Goal: Task Accomplishment & Management: Use online tool/utility

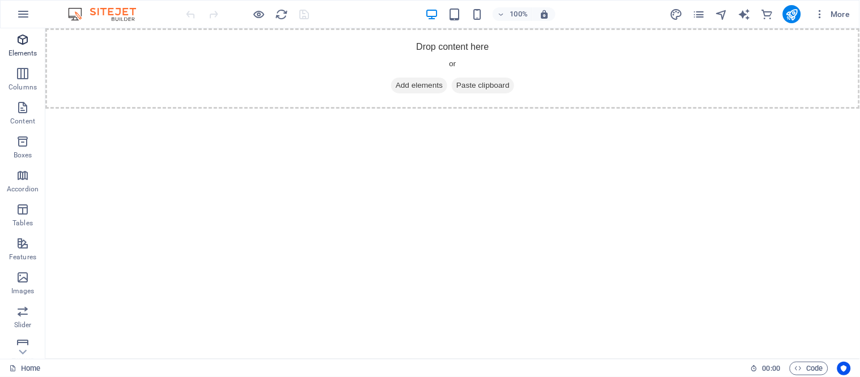
drag, startPoint x: 25, startPoint y: 48, endPoint x: 4, endPoint y: 41, distance: 22.2
click at [25, 49] on p "Elements" at bounding box center [23, 53] width 29 height 9
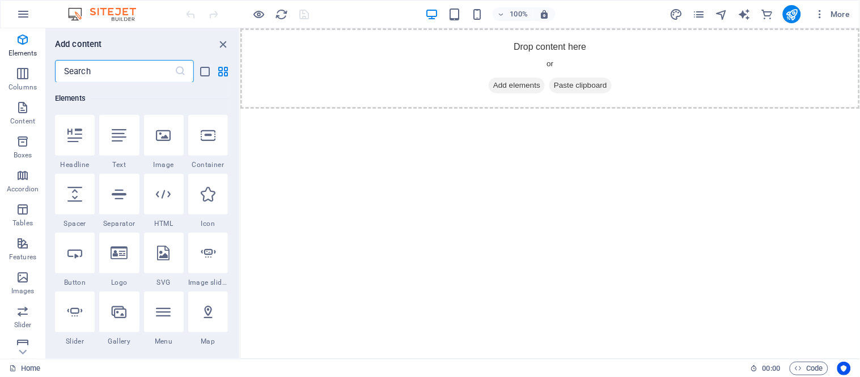
click at [117, 70] on input "text" at bounding box center [115, 71] width 120 height 23
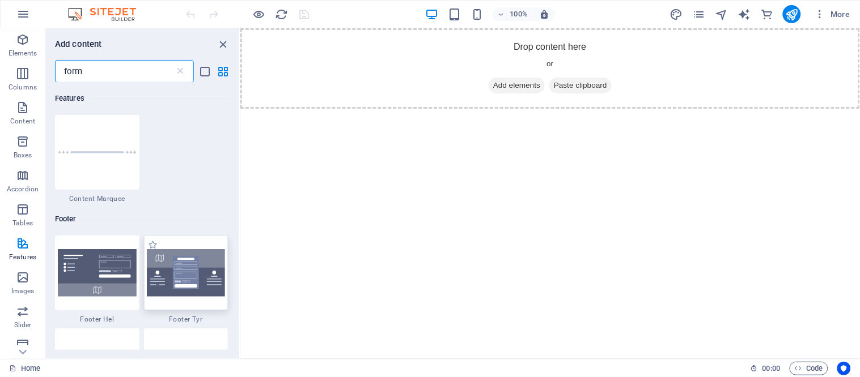
type input "form"
click at [189, 277] on img at bounding box center [186, 273] width 79 height 48
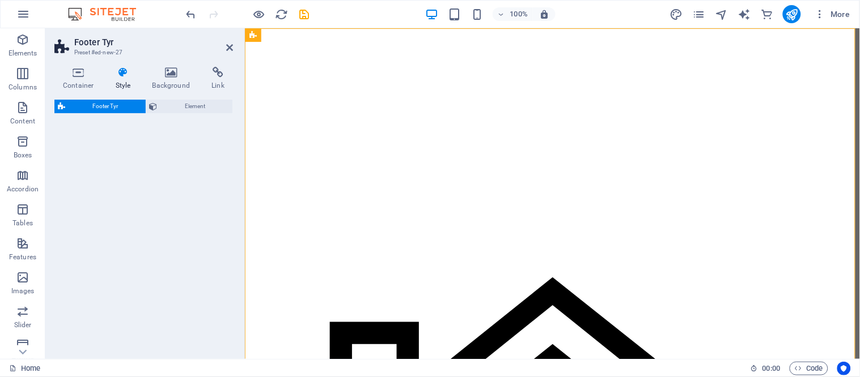
select select "rem"
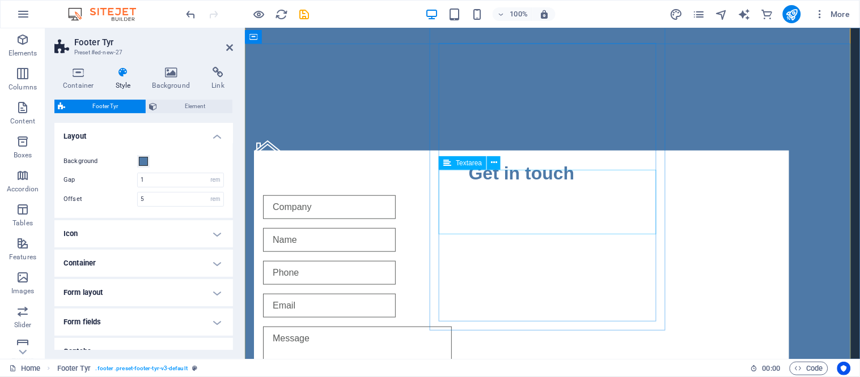
scroll to position [189, 0]
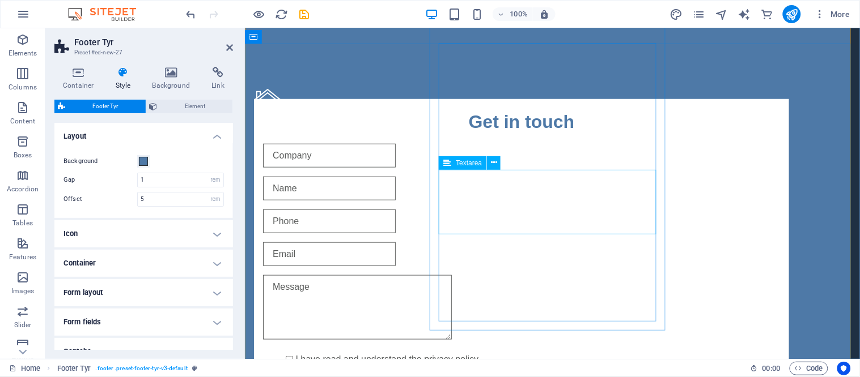
click at [451, 275] on textarea at bounding box center [356, 307] width 189 height 65
click at [497, 165] on button at bounding box center [494, 163] width 14 height 14
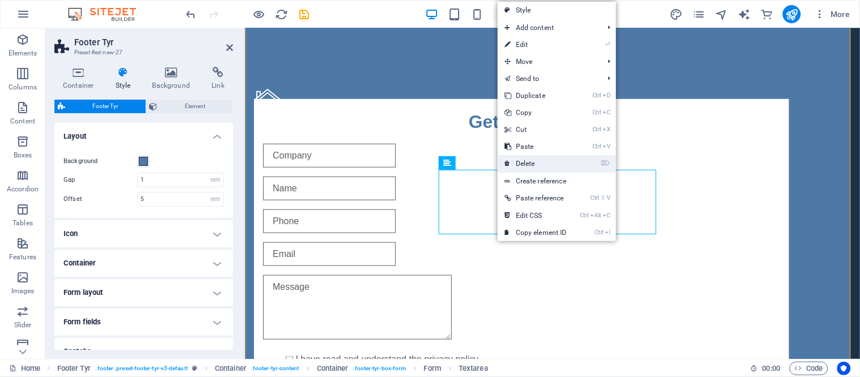
click at [524, 160] on link "⌦ Delete" at bounding box center [536, 163] width 76 height 17
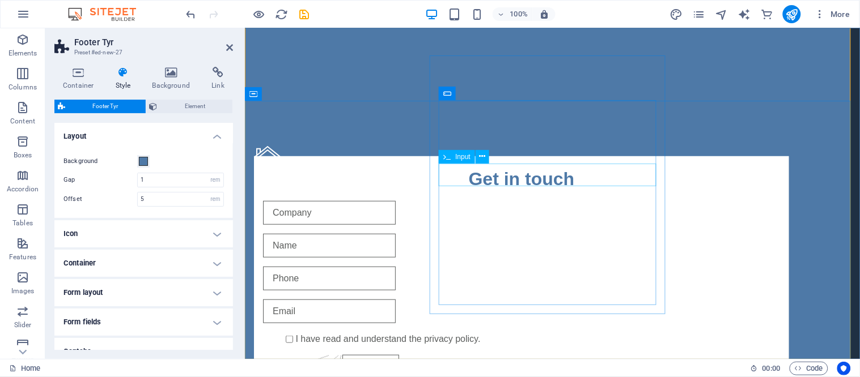
click at [395, 266] on input "text" at bounding box center [328, 278] width 133 height 24
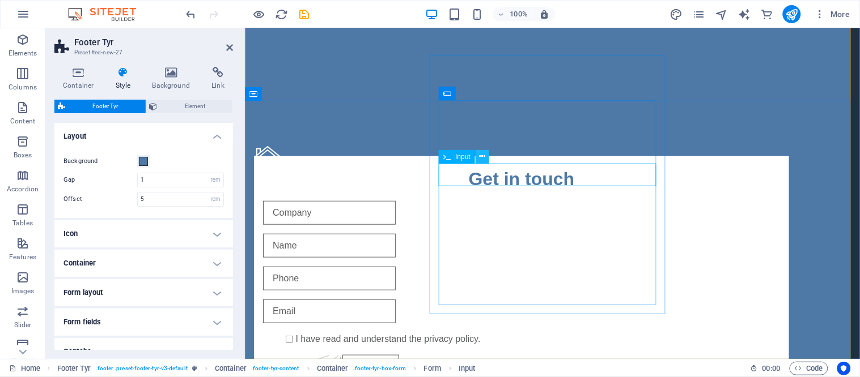
click at [484, 155] on button at bounding box center [483, 157] width 14 height 14
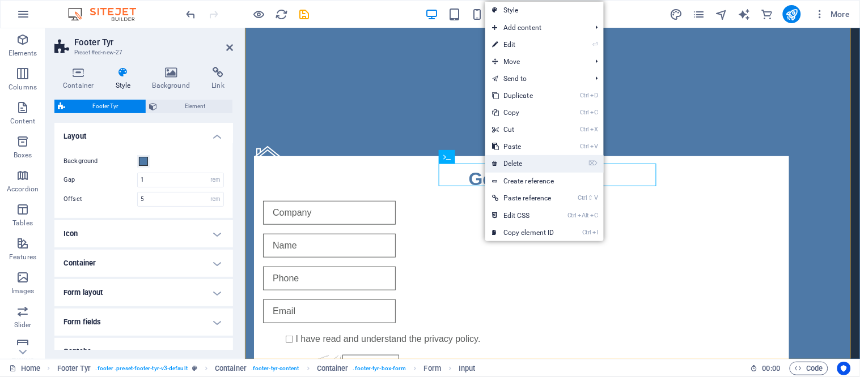
drag, startPoint x: 278, startPoint y: 139, endPoint x: 523, endPoint y: 167, distance: 246.5
click at [523, 167] on link "⌦ Delete" at bounding box center [523, 163] width 76 height 17
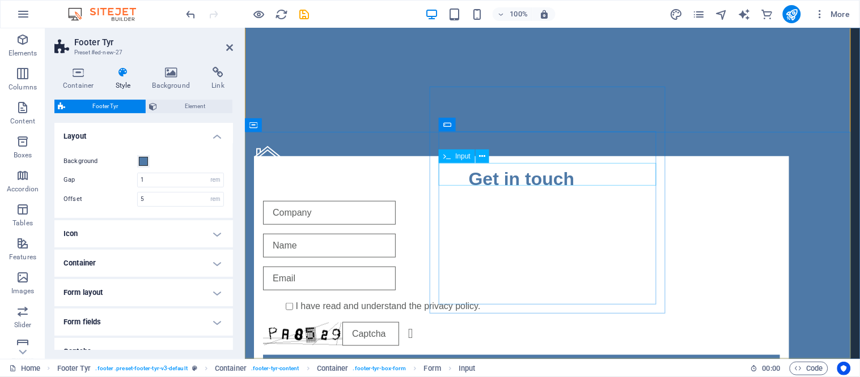
scroll to position [100, 0]
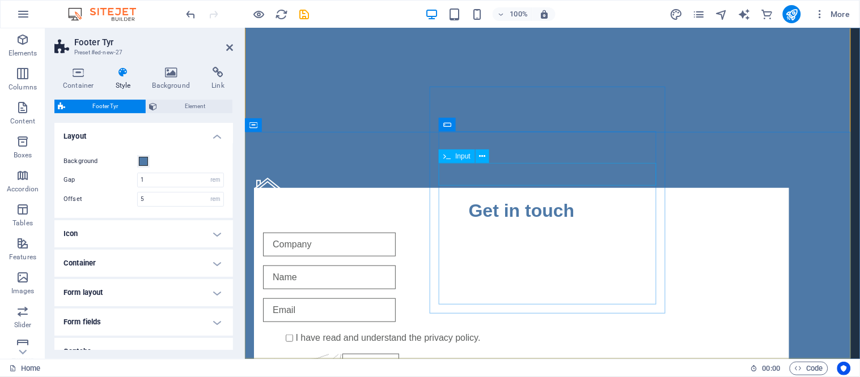
click at [395, 265] on input "text" at bounding box center [328, 277] width 133 height 24
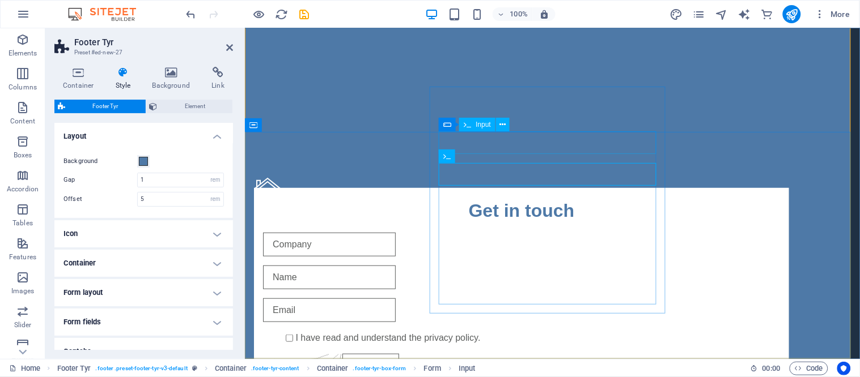
click at [395, 232] on input "text" at bounding box center [328, 244] width 133 height 24
click at [500, 128] on icon at bounding box center [503, 125] width 6 height 12
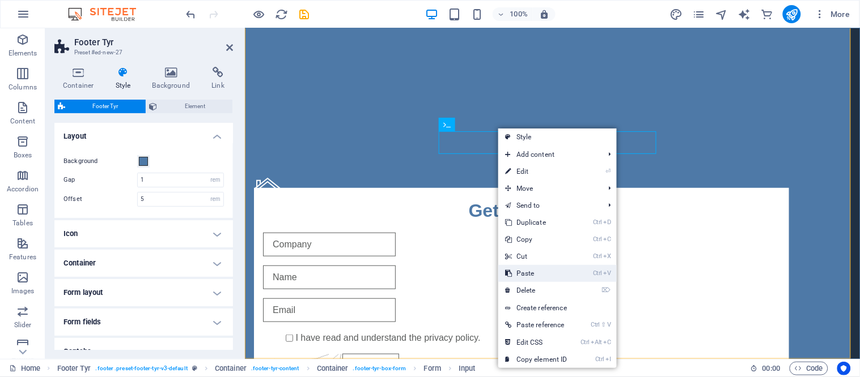
click at [524, 281] on link "Ctrl V Paste" at bounding box center [536, 273] width 76 height 17
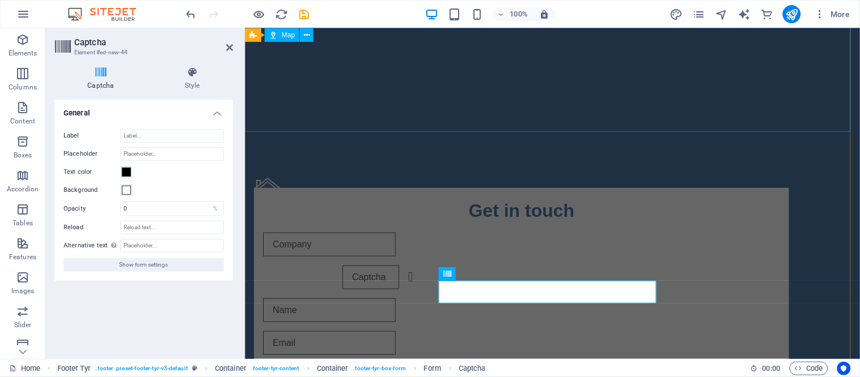
click at [745, 112] on div at bounding box center [551, 30] width 615 height 204
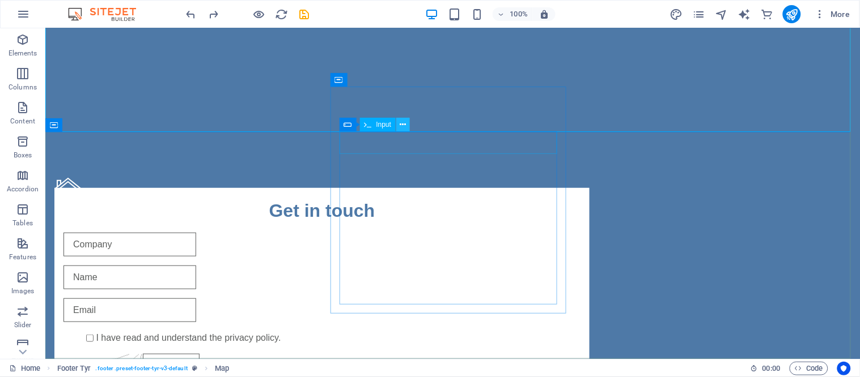
click at [406, 125] on button at bounding box center [403, 125] width 14 height 14
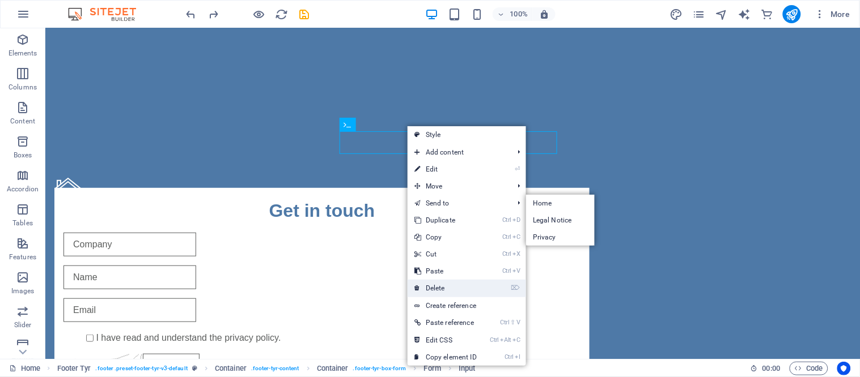
click at [444, 287] on link "⌦ Delete" at bounding box center [446, 288] width 76 height 17
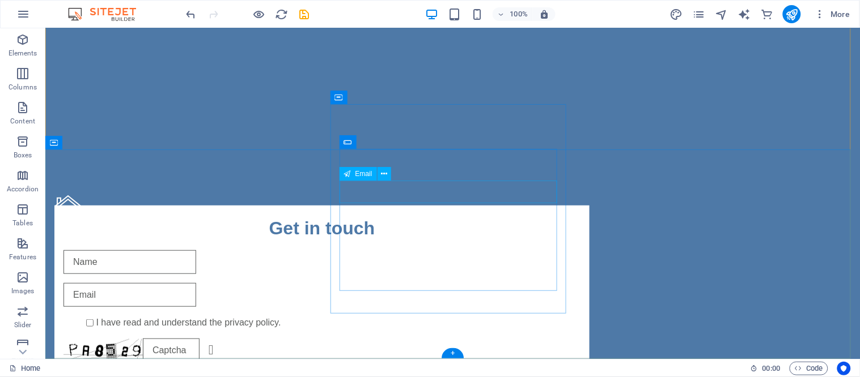
click at [410, 283] on div at bounding box center [321, 295] width 517 height 24
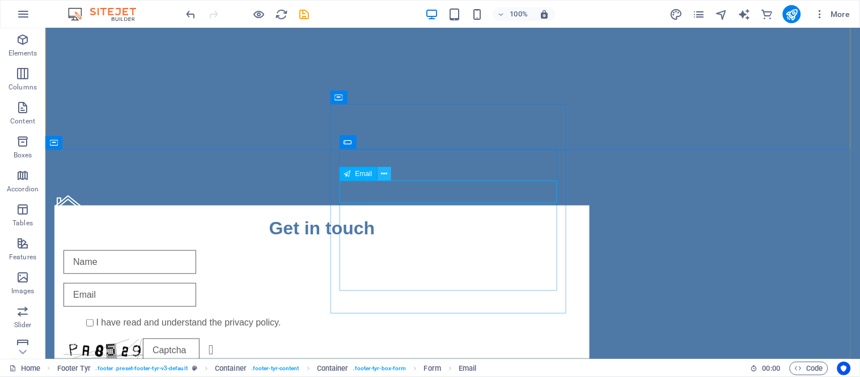
click at [387, 174] on button at bounding box center [384, 174] width 14 height 14
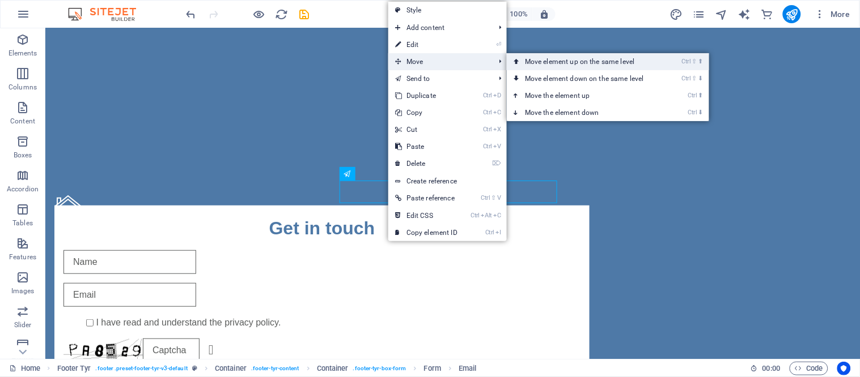
click at [534, 63] on link "Ctrl ⇧ ⬆ Move element up on the same level" at bounding box center [587, 61] width 160 height 17
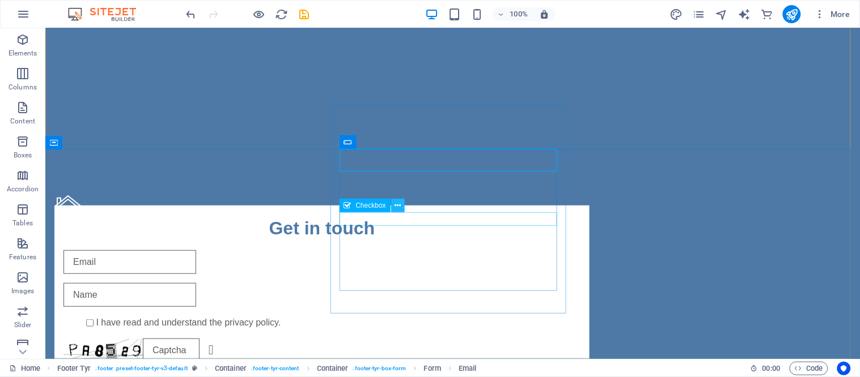
click at [398, 207] on icon at bounding box center [397, 206] width 6 height 12
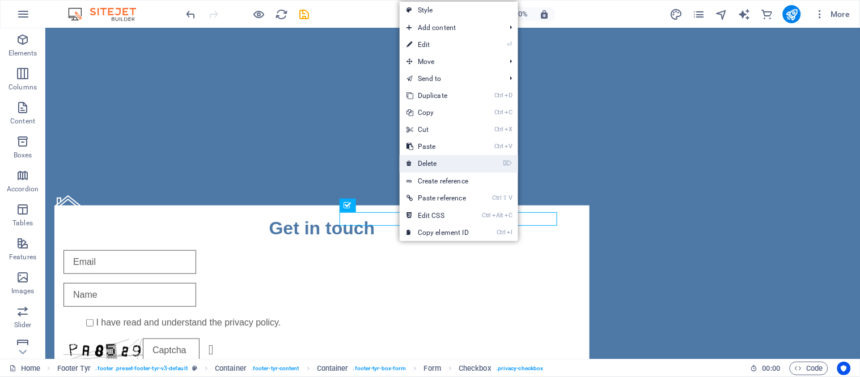
click at [438, 166] on link "⌦ Delete" at bounding box center [438, 163] width 76 height 17
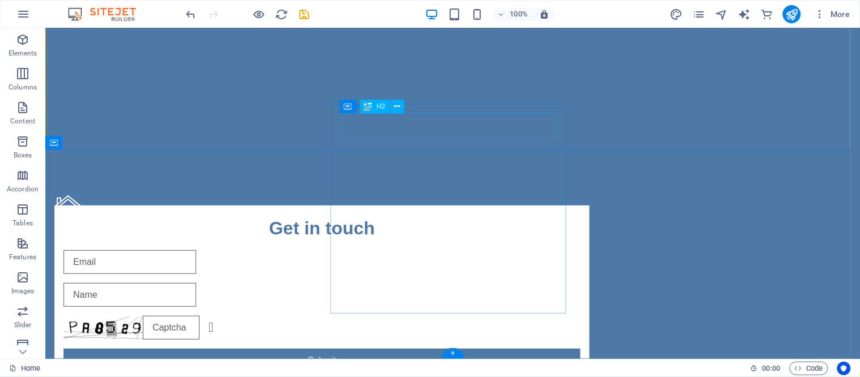
click at [463, 214] on div "Get in touch" at bounding box center [321, 227] width 517 height 27
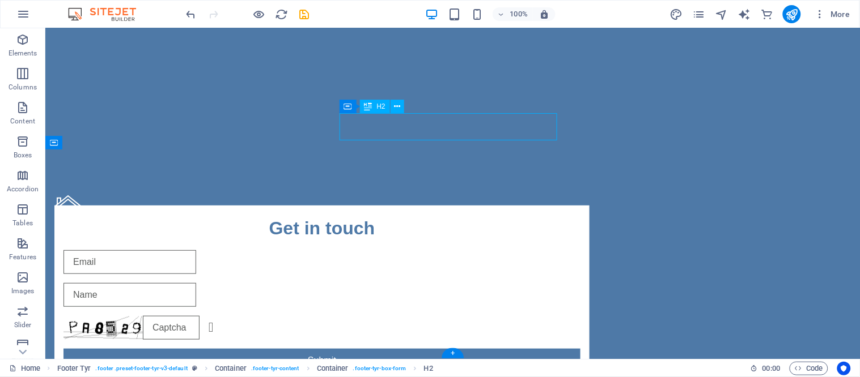
click at [461, 214] on div "Get in touch" at bounding box center [321, 227] width 517 height 27
click at [427, 214] on div "Get in touch" at bounding box center [321, 227] width 517 height 27
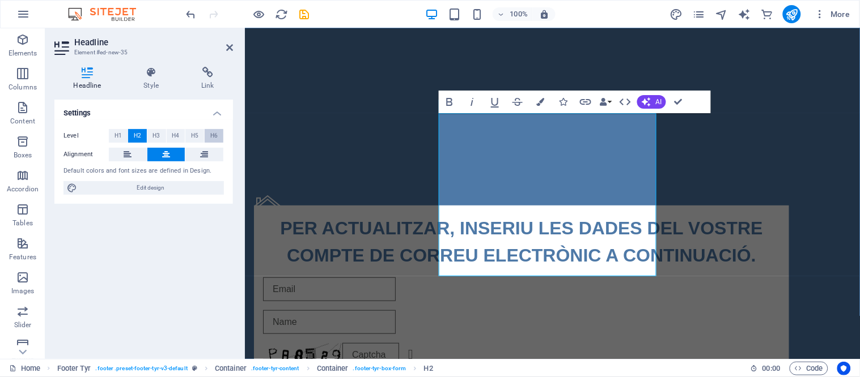
click at [213, 135] on span "H6" at bounding box center [213, 136] width 7 height 14
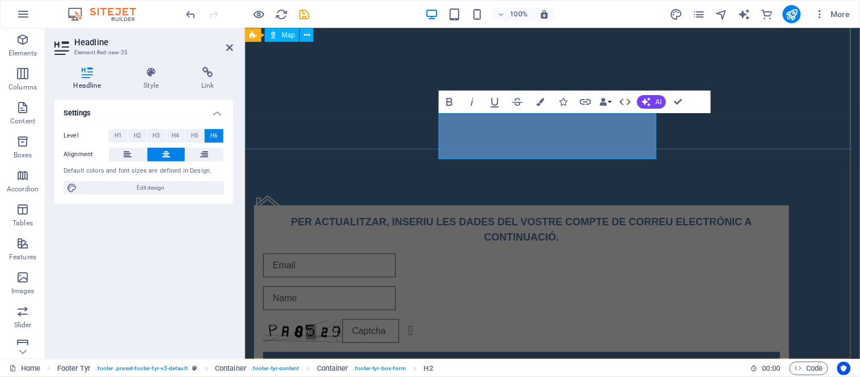
click at [406, 133] on div at bounding box center [551, 48] width 615 height 204
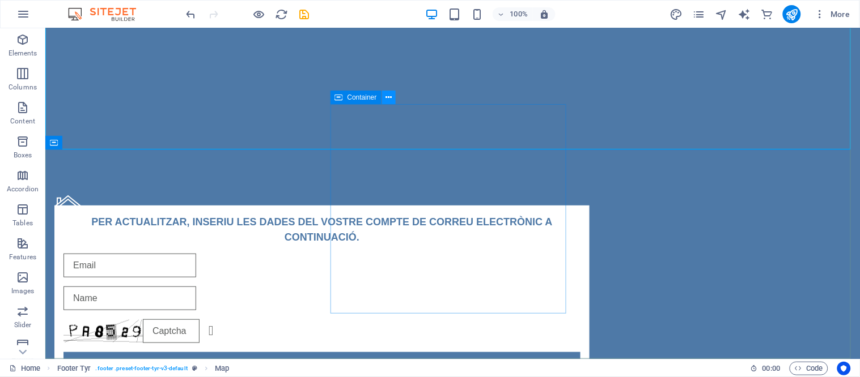
click at [391, 98] on icon at bounding box center [388, 98] width 6 height 12
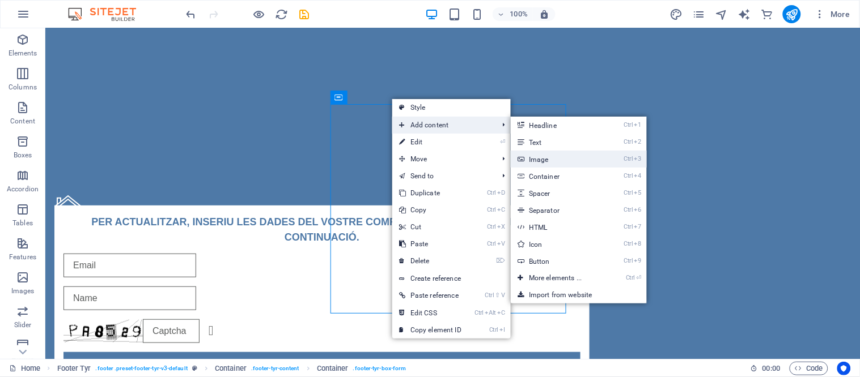
drag, startPoint x: 548, startPoint y: 154, endPoint x: 181, endPoint y: 112, distance: 369.0
click at [548, 154] on link "Ctrl 3 Image" at bounding box center [558, 159] width 94 height 17
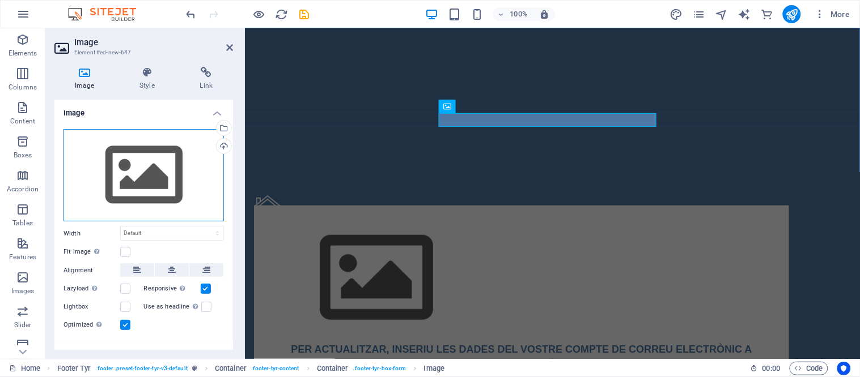
click at [160, 154] on div "Drag files here, click to choose files or select files from Files or our free s…" at bounding box center [143, 175] width 160 height 93
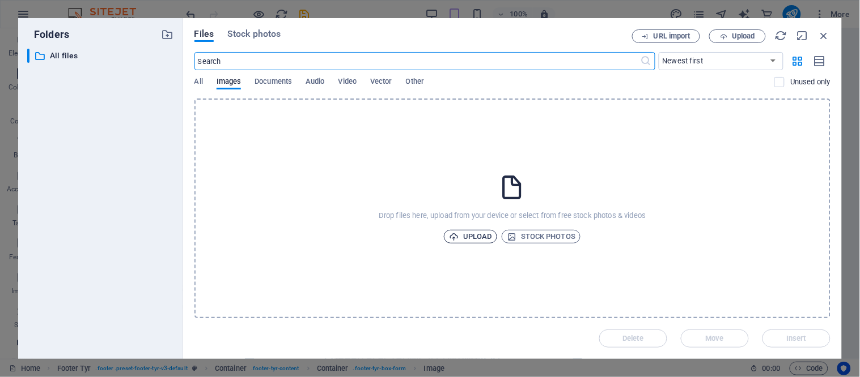
click at [482, 235] on span "Upload" at bounding box center [470, 237] width 43 height 14
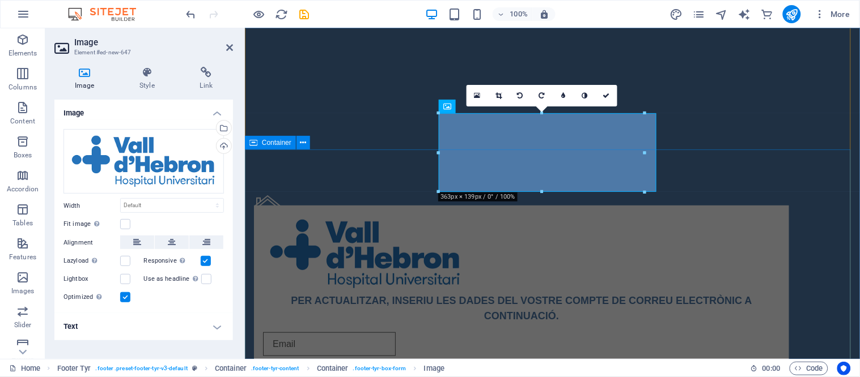
click at [258, 296] on div "Address Street [GEOGRAPHIC_DATA] Legal Notice | Privacy Policy PER ACTUALITZAR,…" at bounding box center [551, 378] width 615 height 456
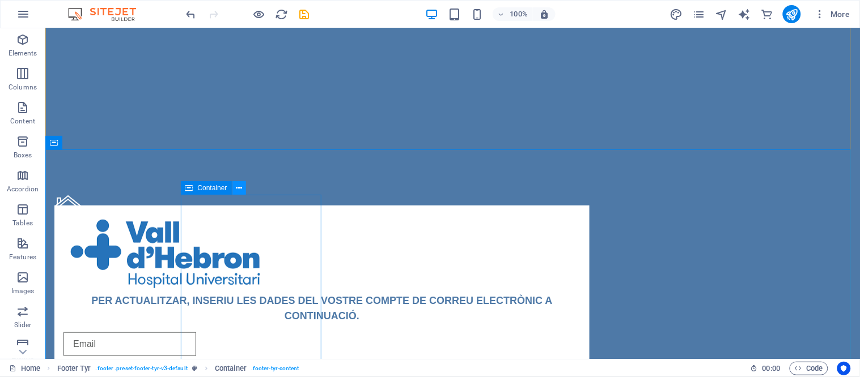
click at [239, 190] on icon at bounding box center [239, 189] width 6 height 12
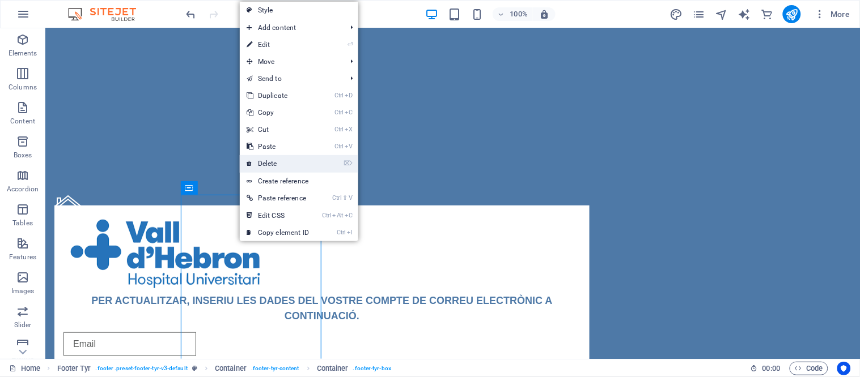
click at [270, 168] on link "⌦ Delete" at bounding box center [278, 163] width 76 height 17
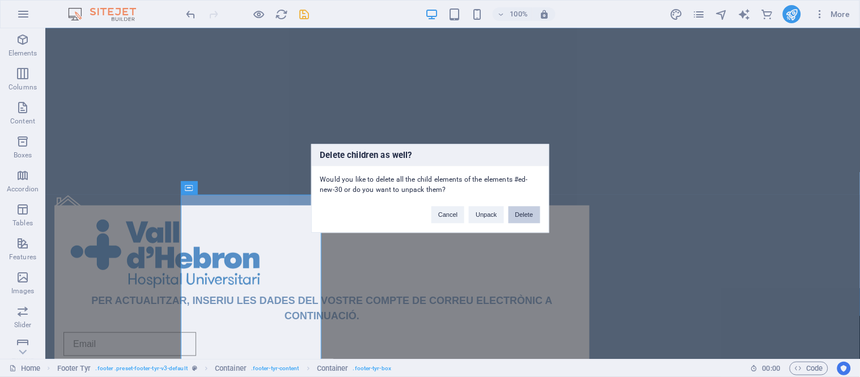
click at [516, 207] on button "Delete" at bounding box center [524, 215] width 32 height 17
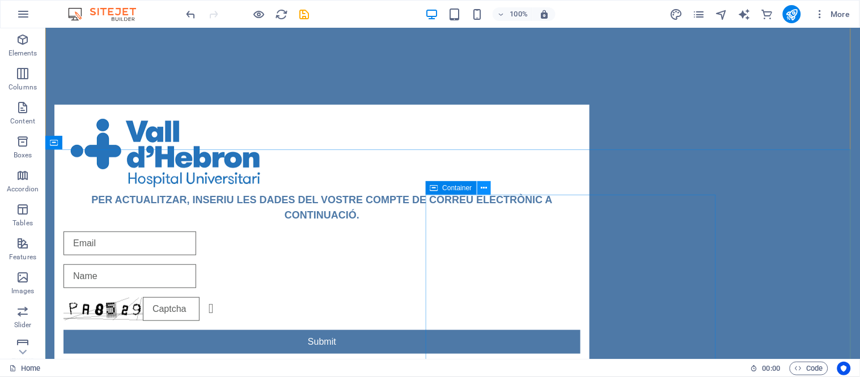
click at [484, 193] on icon at bounding box center [484, 189] width 6 height 12
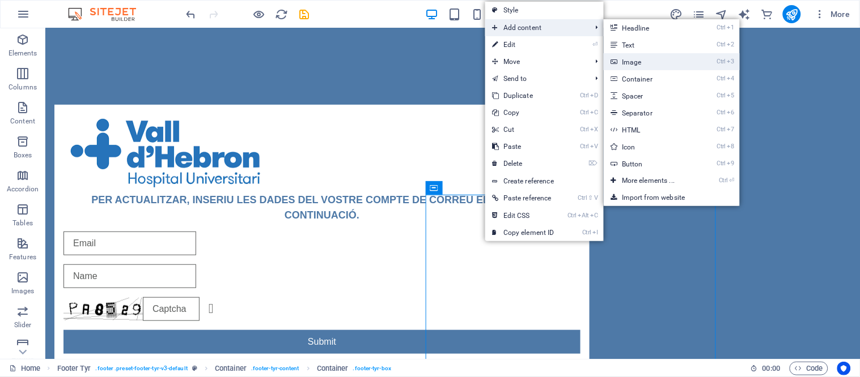
click at [643, 63] on link "Ctrl 3 Image" at bounding box center [651, 61] width 94 height 17
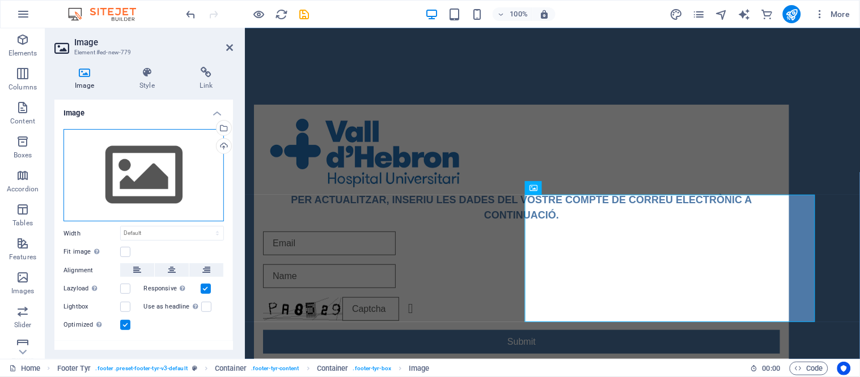
click at [141, 190] on div "Drag files here, click to choose files or select files from Files or our free s…" at bounding box center [143, 175] width 160 height 93
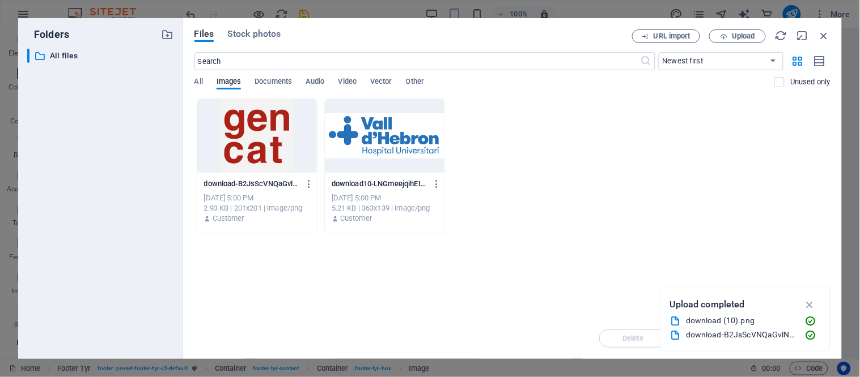
click at [248, 133] on div at bounding box center [257, 136] width 120 height 74
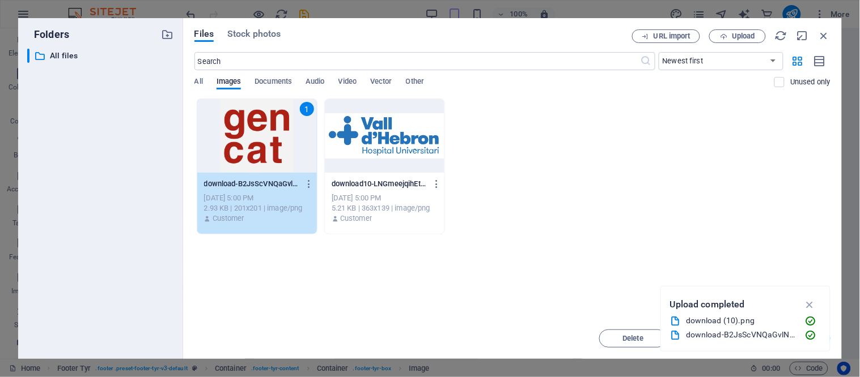
click at [248, 133] on div "1" at bounding box center [257, 136] width 120 height 74
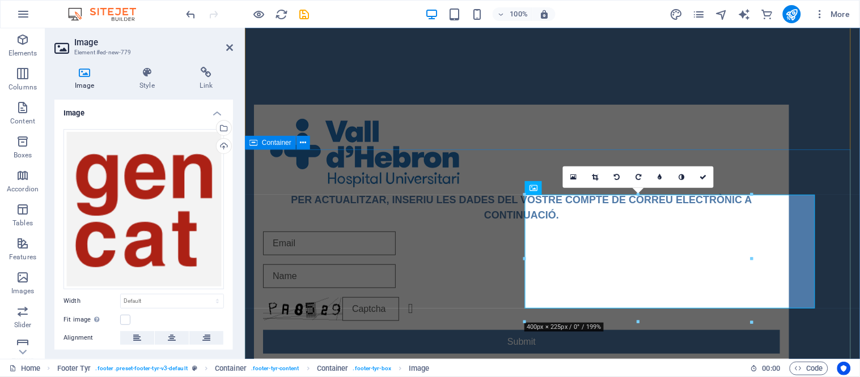
click at [835, 245] on div "PER ACTUALITZAR, INSERIU [PERSON_NAME] DEL VOSTRE COMPTE DE CORREU ELECTRÒNIC A…" at bounding box center [551, 384] width 615 height 469
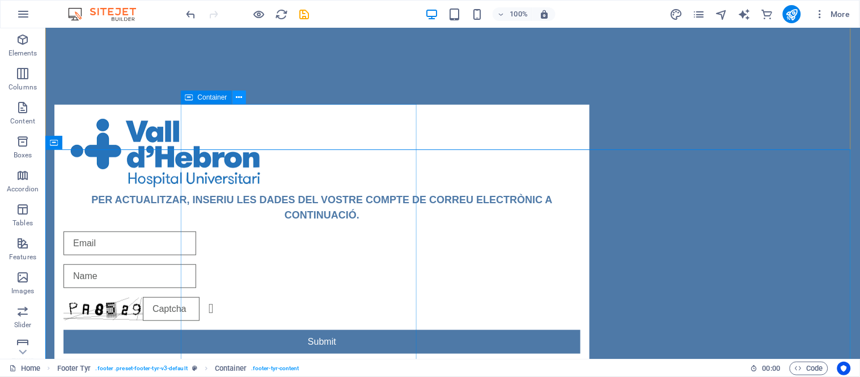
click at [242, 98] on button at bounding box center [239, 98] width 14 height 14
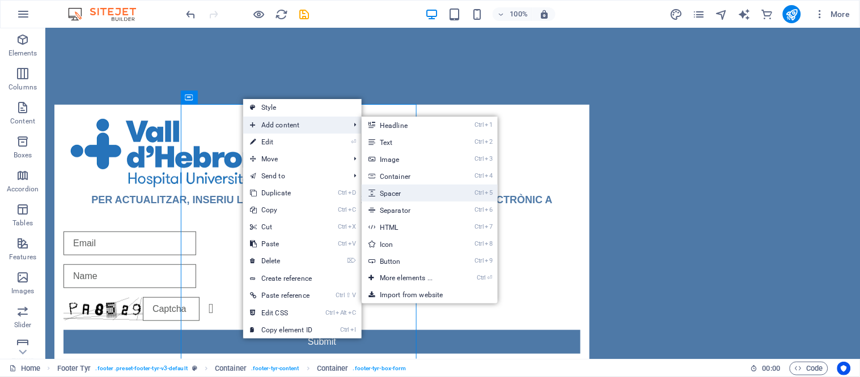
click at [410, 193] on link "Ctrl 5 Spacer" at bounding box center [409, 193] width 94 height 17
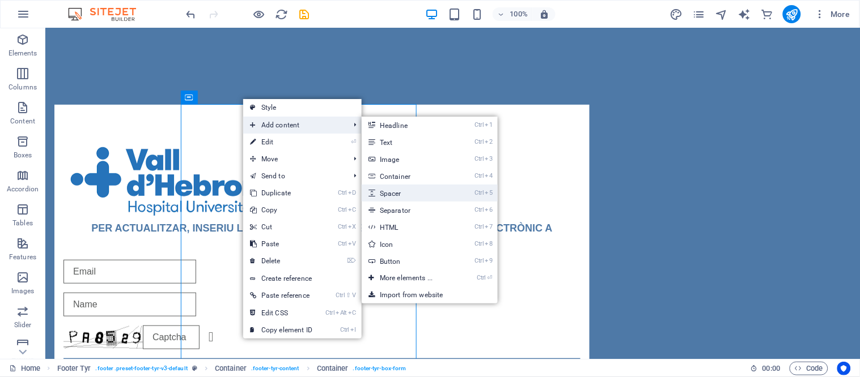
select select "px"
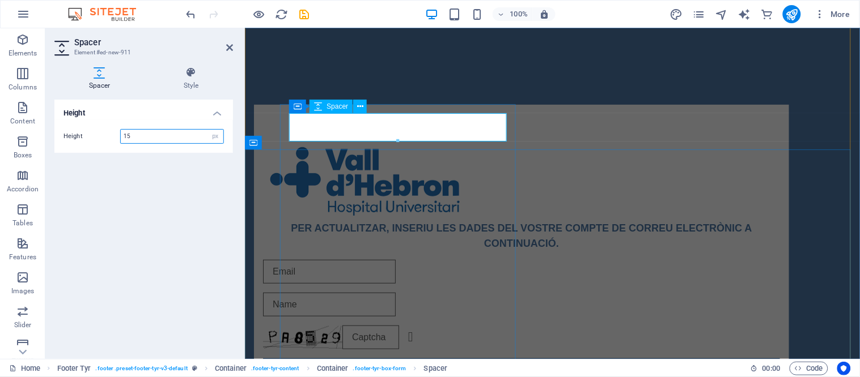
type input "150"
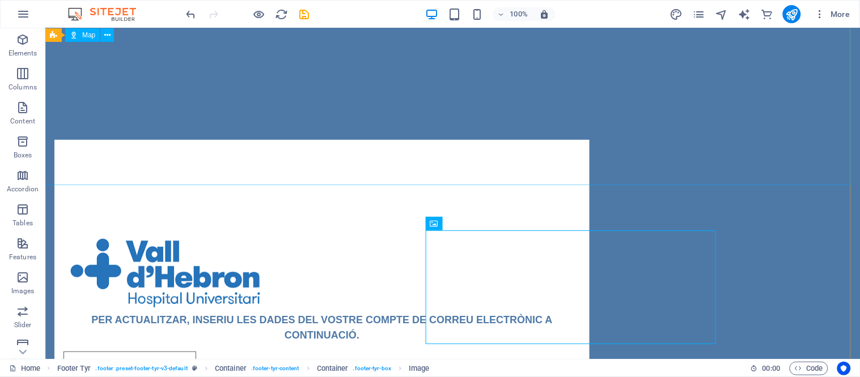
scroll to position [0, 0]
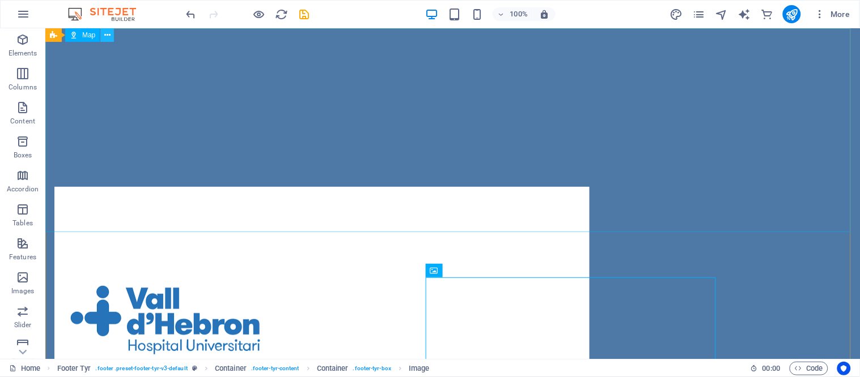
click at [108, 33] on icon at bounding box center [107, 35] width 6 height 12
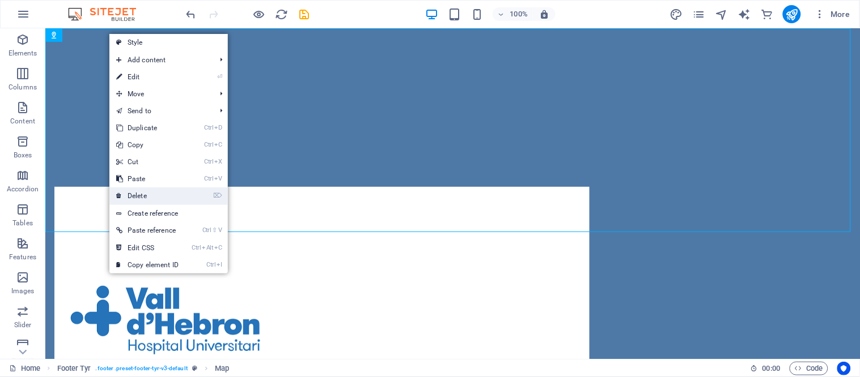
click at [159, 196] on link "⌦ Delete" at bounding box center [147, 196] width 76 height 17
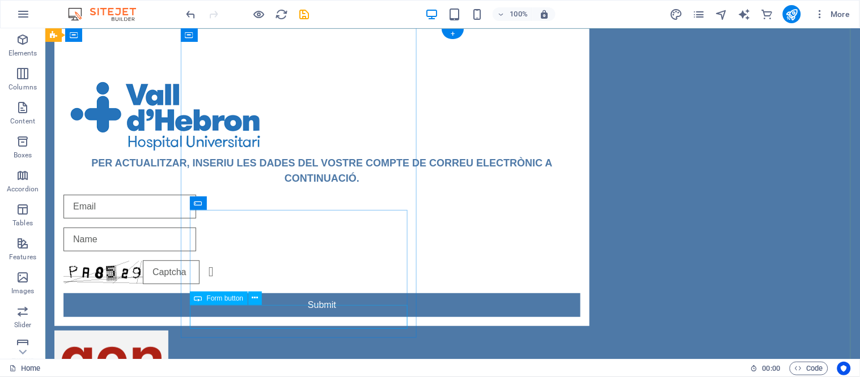
click at [260, 308] on div "Submit" at bounding box center [321, 305] width 517 height 24
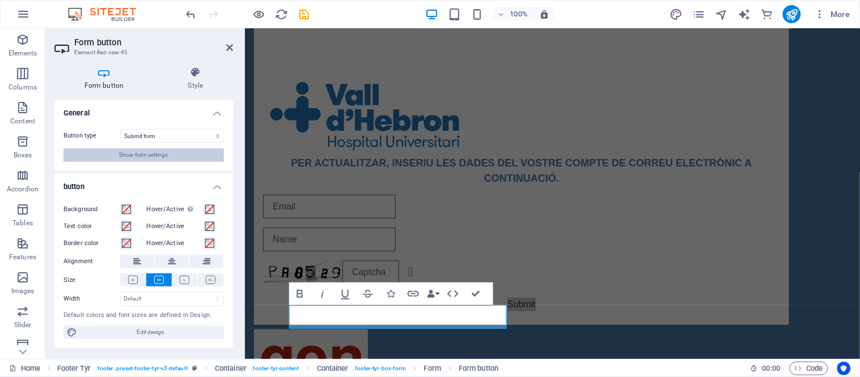
click at [152, 155] on span "Show form settings" at bounding box center [144, 155] width 49 height 14
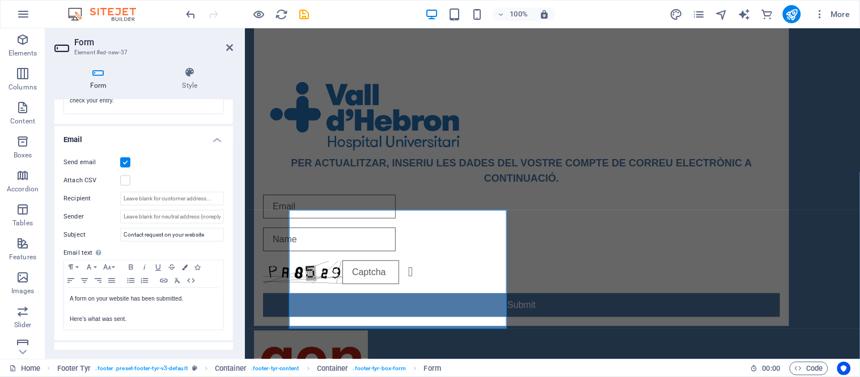
scroll to position [315, 0]
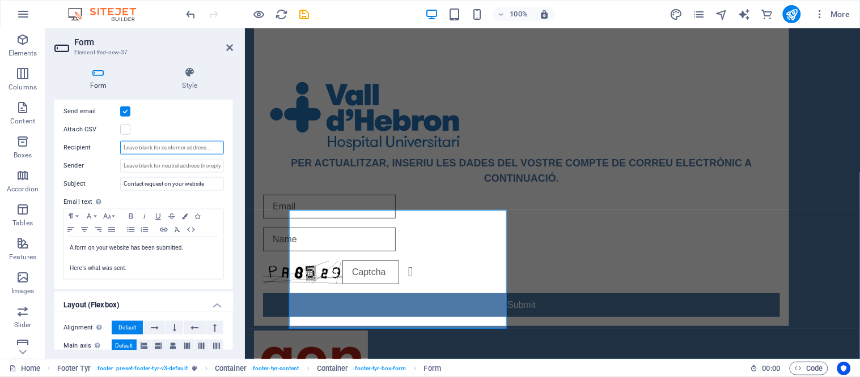
click at [138, 148] on input "Recipient" at bounding box center [172, 148] width 104 height 14
paste input "[EMAIL_ADDRESS][DOMAIN_NAME]"
type input "[EMAIL_ADDRESS][DOMAIN_NAME]"
click at [150, 164] on input "Sender" at bounding box center [172, 166] width 104 height 14
click at [148, 180] on input "Contact request on your website" at bounding box center [172, 184] width 104 height 14
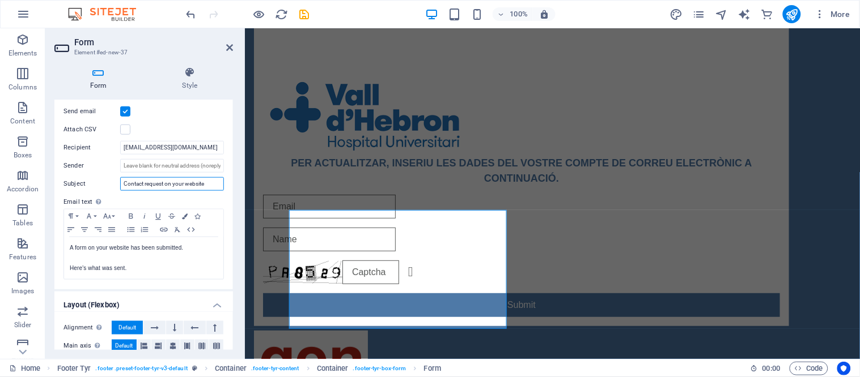
click at [148, 180] on input "Contact request on your website" at bounding box center [172, 184] width 104 height 14
paste input "[DOMAIN_NAME]"
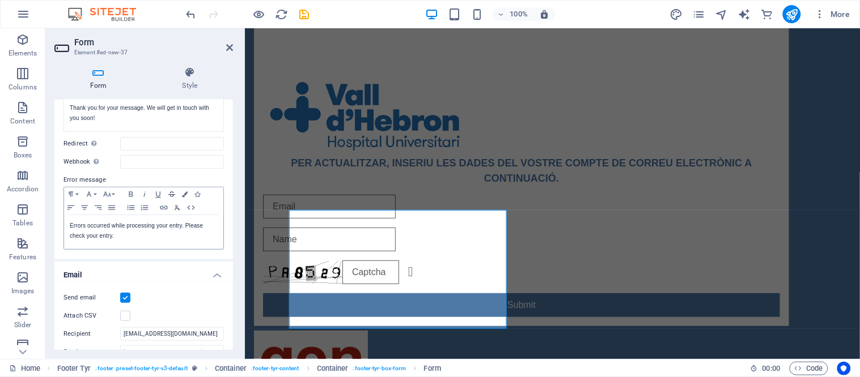
scroll to position [126, 0]
type input "[DOMAIN_NAME]"
click at [150, 241] on p "Errors occurred while processing your entry. Please check your entry." at bounding box center [144, 233] width 148 height 20
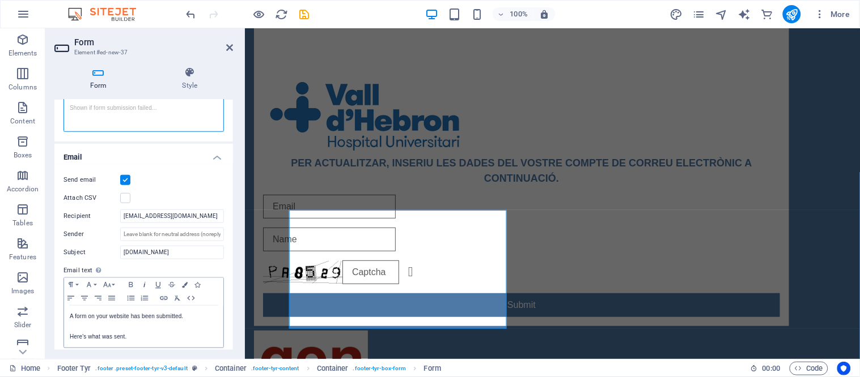
scroll to position [252, 0]
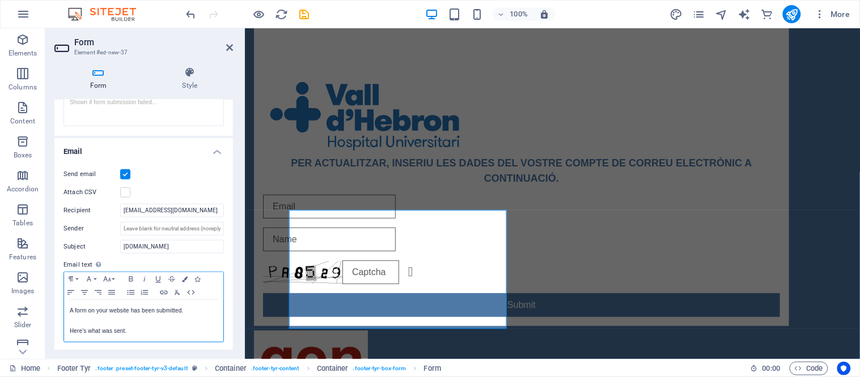
click at [145, 315] on p "A form on your website has been submitted." at bounding box center [144, 311] width 148 height 10
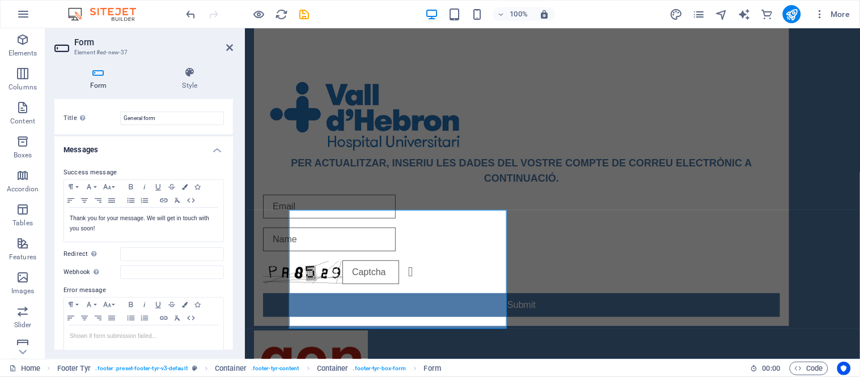
scroll to position [0, 0]
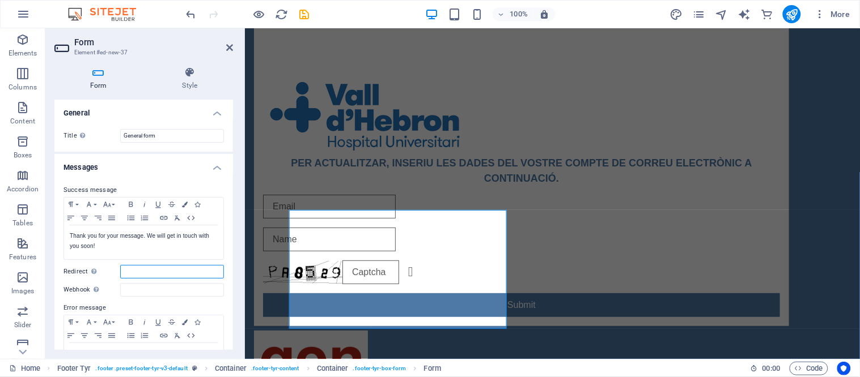
click at [148, 275] on input "Redirect Define a redirect target upon successful form submission; for example,…" at bounding box center [172, 272] width 104 height 14
click at [169, 249] on p "Thank you for your message. We will get in touch with you soon!" at bounding box center [144, 241] width 148 height 20
click at [160, 136] on input "General form" at bounding box center [172, 136] width 104 height 14
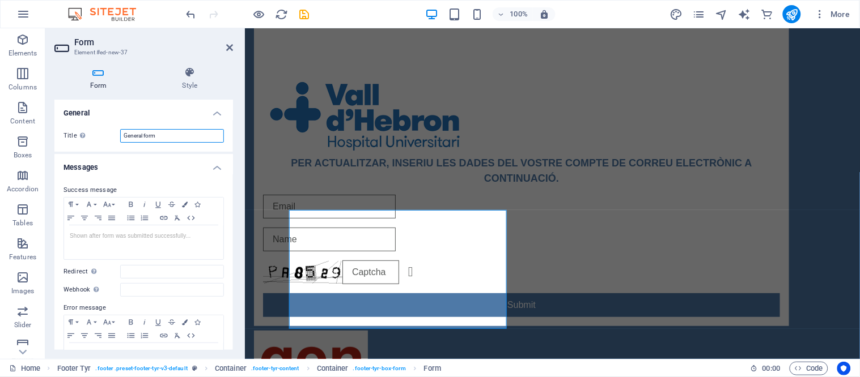
paste input "[DOMAIN_NAME]"
type input "[DOMAIN_NAME]"
click at [131, 275] on input "Redirect Define a redirect target upon successful form submission; for example,…" at bounding box center [172, 272] width 104 height 14
paste input "[URL][DOMAIN_NAME]"
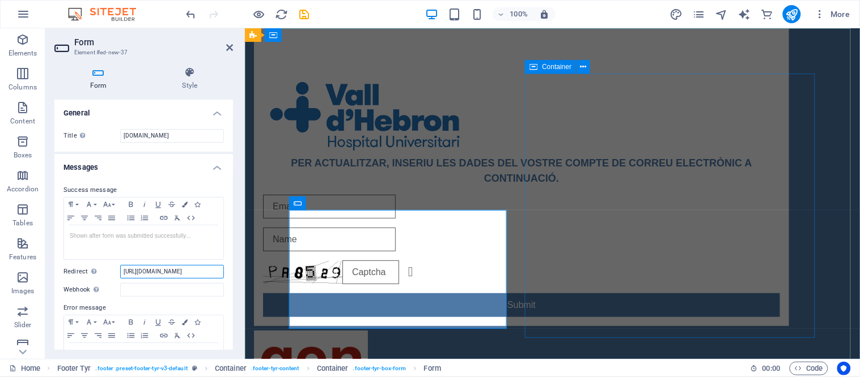
type input "[URL][DOMAIN_NAME]"
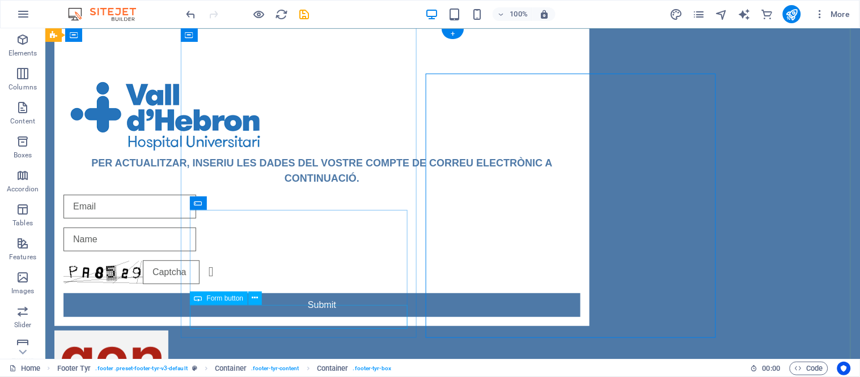
click at [309, 317] on div "Submit" at bounding box center [321, 305] width 517 height 24
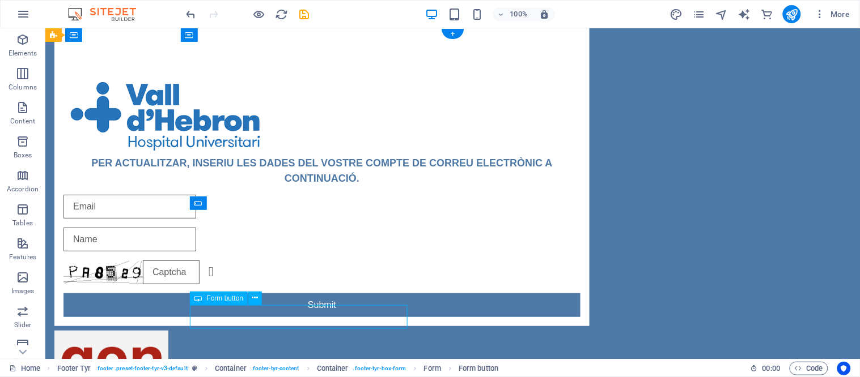
click at [309, 317] on div "Submit" at bounding box center [321, 305] width 517 height 24
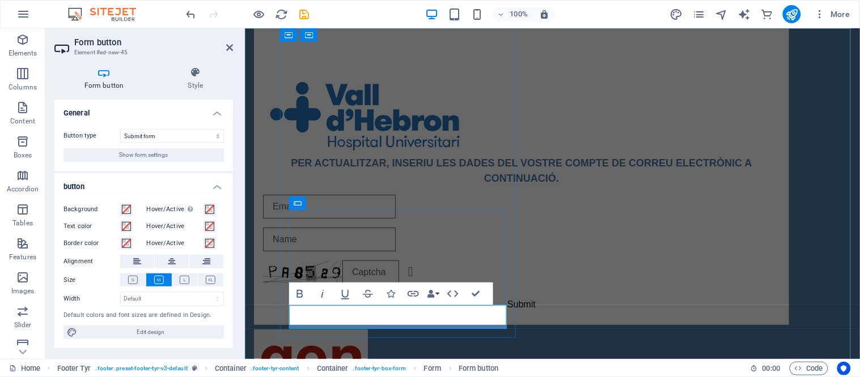
type button "Submit"
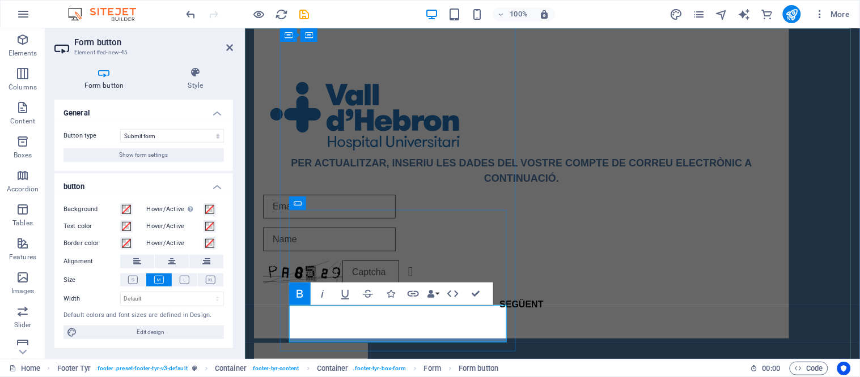
click at [408, 329] on button "SEGÜENT" at bounding box center [520, 311] width 517 height 36
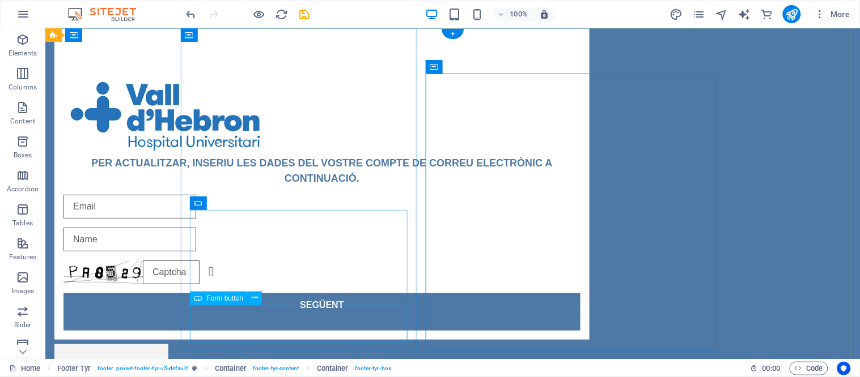
click at [318, 320] on div "SEGÜENT" at bounding box center [321, 311] width 517 height 37
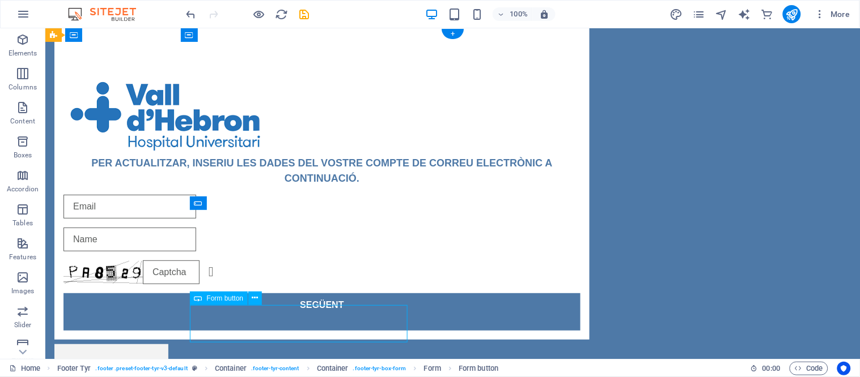
click at [317, 320] on div "SEGÜENT" at bounding box center [321, 311] width 517 height 37
click at [306, 324] on div "SEGÜENT" at bounding box center [321, 311] width 517 height 37
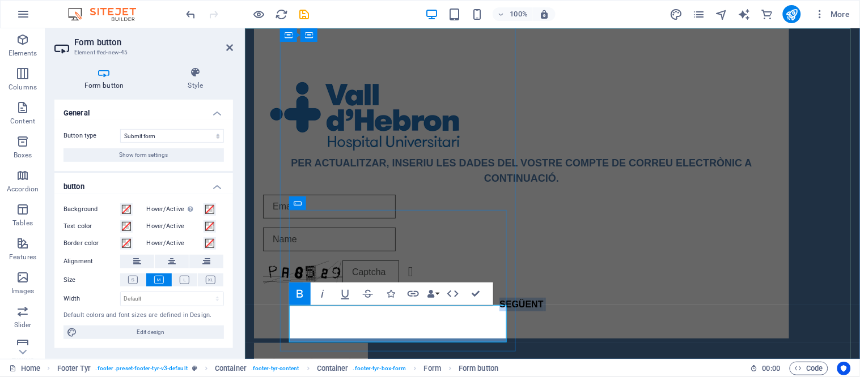
click at [382, 328] on button "SEGÜENT" at bounding box center [520, 311] width 517 height 36
click at [427, 329] on button "SEGÜENT" at bounding box center [520, 311] width 517 height 36
click at [389, 327] on button "SEGÜENT" at bounding box center [520, 311] width 517 height 36
click at [372, 310] on button "SEGÜENT" at bounding box center [520, 311] width 517 height 36
click at [480, 320] on button "SEGÜENT" at bounding box center [520, 311] width 517 height 36
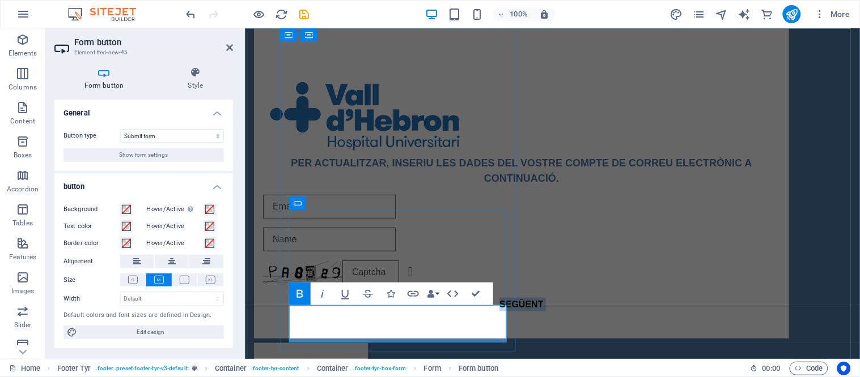
click at [499, 309] on strong "SEGÜENT" at bounding box center [521, 304] width 44 height 10
click at [422, 329] on button "SEGÜENT" at bounding box center [520, 311] width 517 height 36
type button "Submit"
click at [517, 325] on div "PER ACTUALITZAR, INSERIU [PERSON_NAME] DEL VOSTRE COMPTE DE CORREU ELECTRÒNIC A…" at bounding box center [551, 311] width 615 height 566
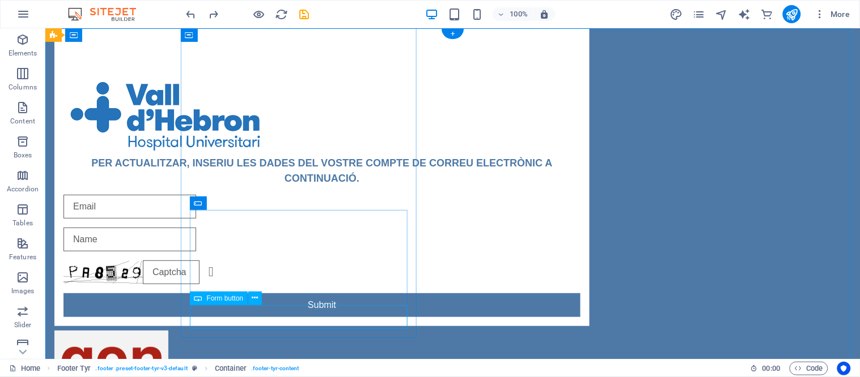
click at [314, 309] on div "Submit" at bounding box center [321, 305] width 517 height 24
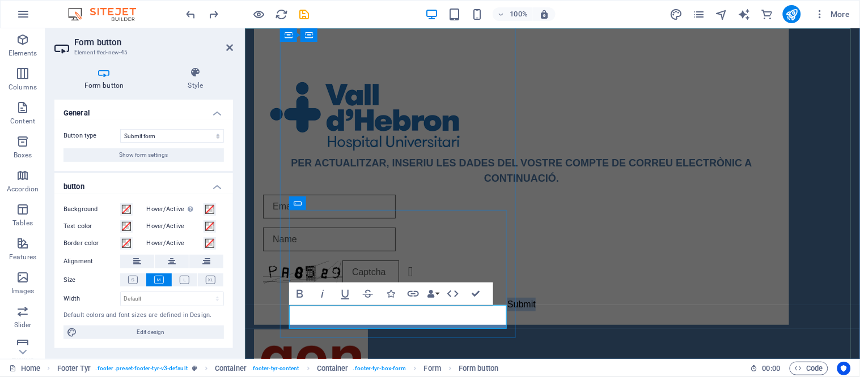
type button "Submit"
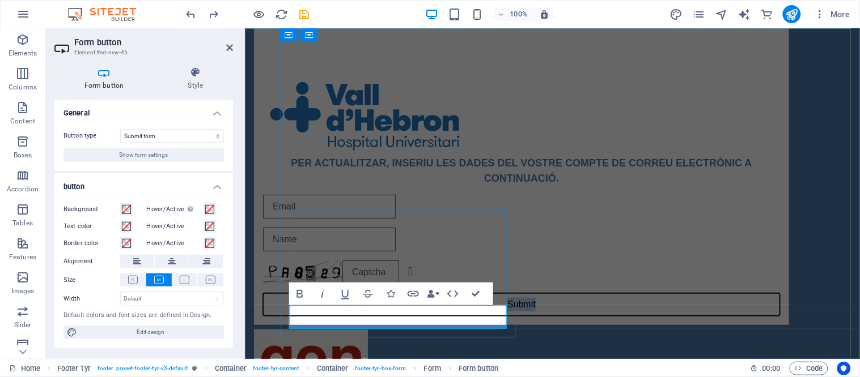
click at [393, 316] on button "Submit" at bounding box center [520, 304] width 517 height 23
click at [525, 343] on div "PER ACTUALITZAR, INSERIU [PERSON_NAME] DEL VOSTRE COMPTE DE CORREU ELECTRÒNIC A…" at bounding box center [551, 304] width 615 height 553
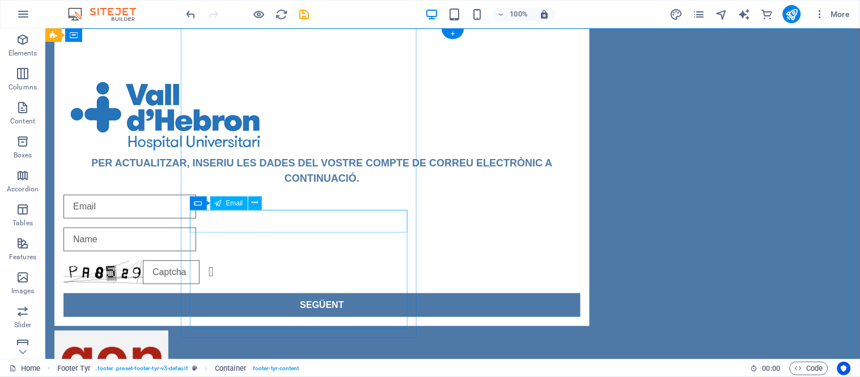
click at [300, 218] on div at bounding box center [321, 206] width 517 height 24
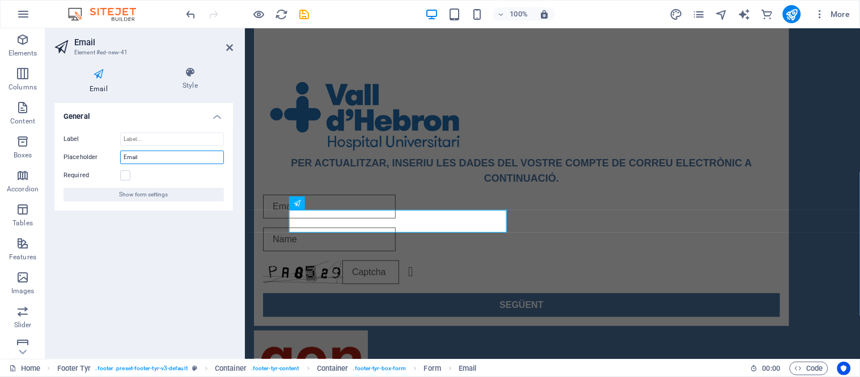
click at [152, 161] on input "Email" at bounding box center [172, 158] width 104 height 14
paste input "[EMAIL_ADDRESS][DOMAIN_NAME]"
type input "[EMAIL_ADDRESS][DOMAIN_NAME]"
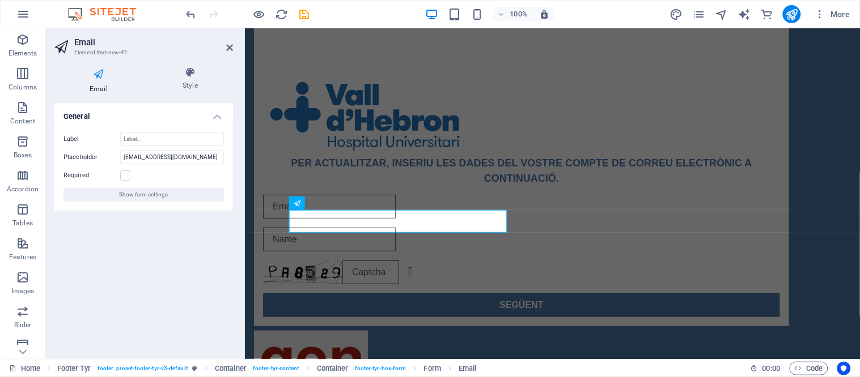
click at [131, 177] on div "Required" at bounding box center [143, 176] width 160 height 14
click at [126, 176] on label at bounding box center [125, 176] width 10 height 10
click at [0, 0] on input "Required" at bounding box center [0, 0] width 0 height 0
click at [255, 299] on div "PER ACTUALITZAR, INSERIU [PERSON_NAME] DEL VOSTRE COMPTE DE CORREU ELECTRÒNIC A…" at bounding box center [551, 305] width 615 height 554
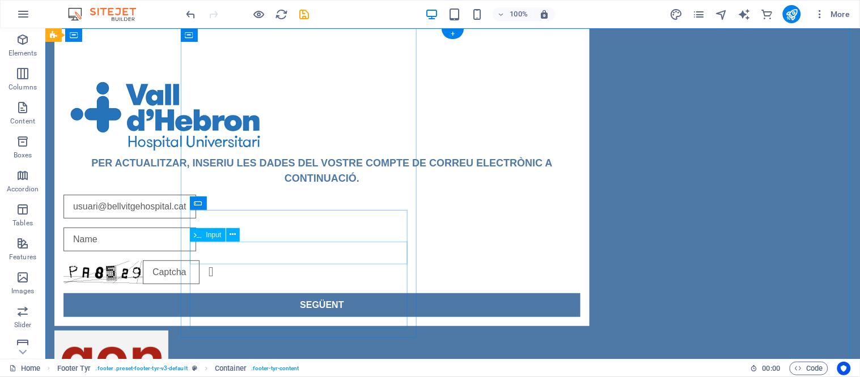
click at [210, 251] on div at bounding box center [321, 239] width 517 height 24
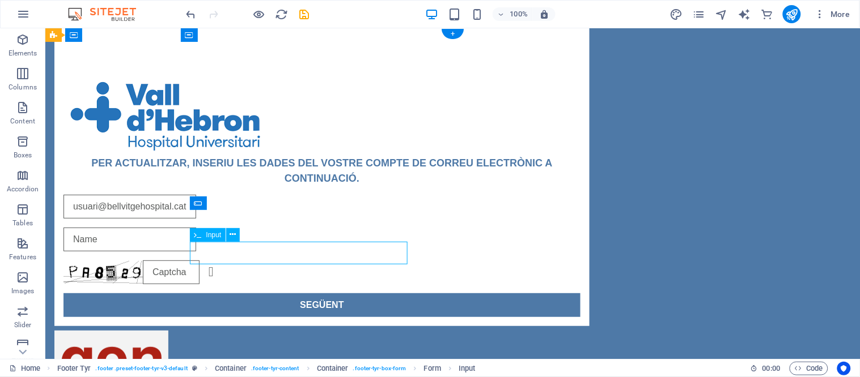
click at [210, 251] on div at bounding box center [321, 239] width 517 height 24
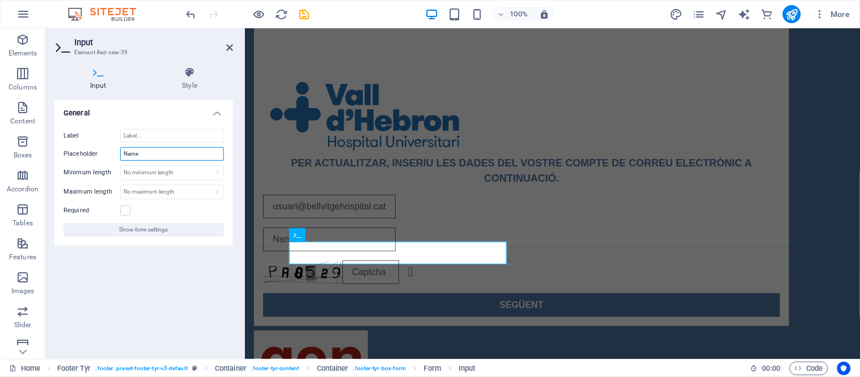
click at [139, 153] on input "Name" at bounding box center [172, 154] width 104 height 14
paste input "Contrasenya"
type input "Contrasenya"
click at [125, 207] on label at bounding box center [125, 211] width 10 height 10
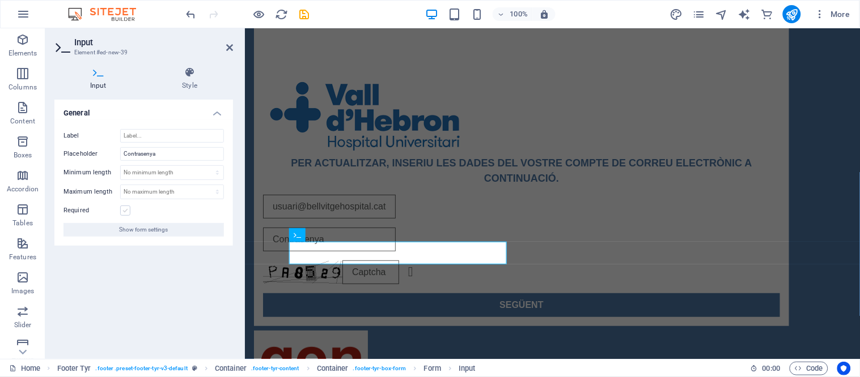
click at [0, 0] on input "Required" at bounding box center [0, 0] width 0 height 0
click at [606, 344] on div "PER ACTUALITZAR, INSERIU [PERSON_NAME] DEL VOSTRE COMPTE DE CORREU ELECTRÒNIC A…" at bounding box center [551, 305] width 615 height 554
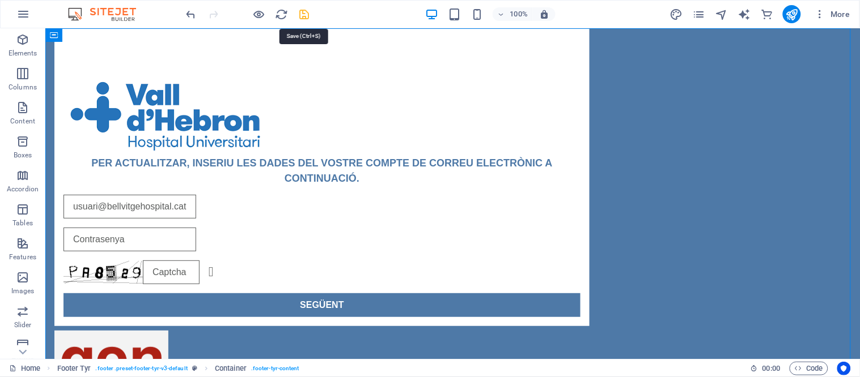
click at [304, 11] on icon "save" at bounding box center [304, 14] width 13 height 13
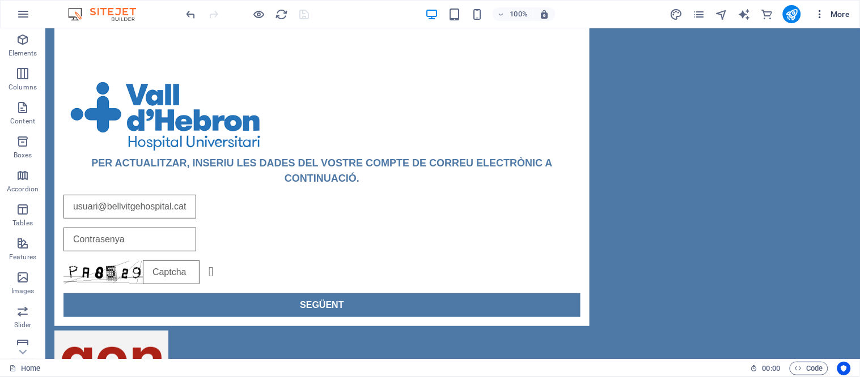
click at [843, 18] on span "More" at bounding box center [832, 14] width 36 height 11
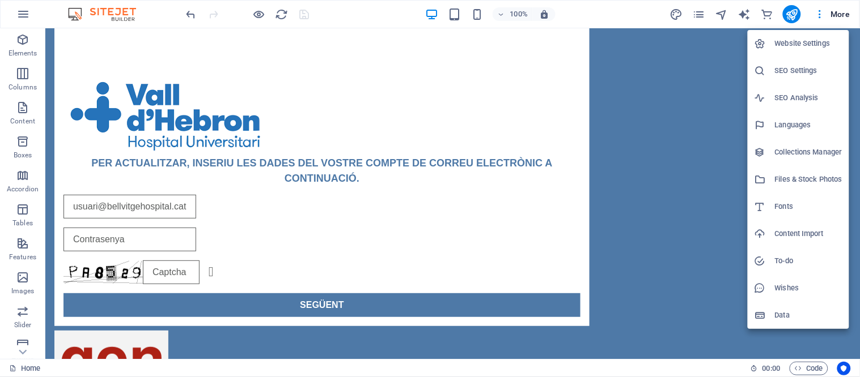
click at [796, 52] on li "Website Settings" at bounding box center [798, 43] width 101 height 27
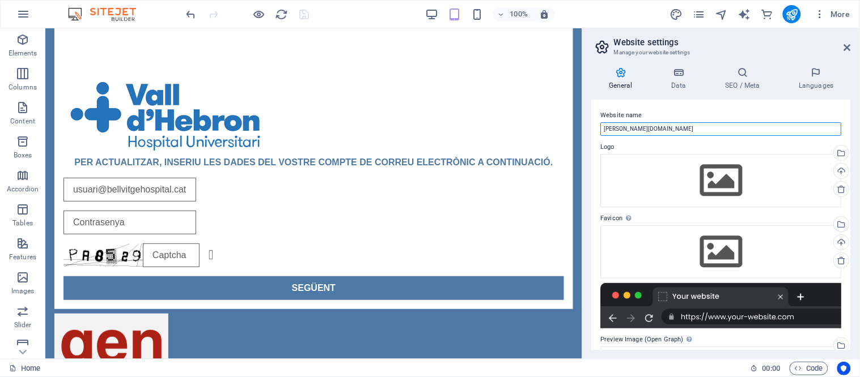
click at [678, 135] on input "[PERSON_NAME][DOMAIN_NAME]" at bounding box center [721, 129] width 241 height 14
paste input "Contrasenya"
type input "Contrasenya"
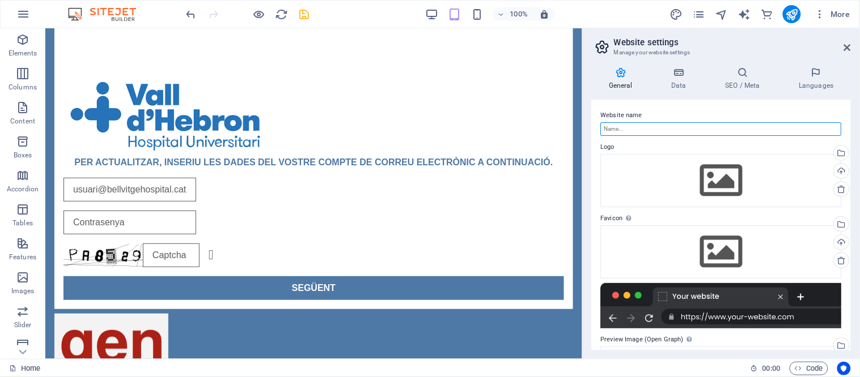
paste input "Vall d'Hebron are a leading healthcare campus"
type input "Vall d'Hebron are a leading healthcare campus"
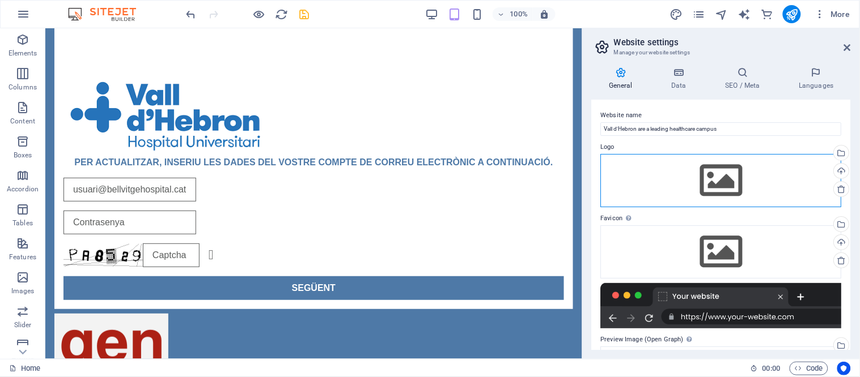
click at [700, 197] on div "Drag files here, click to choose files or select files from Files or our free s…" at bounding box center [721, 180] width 241 height 53
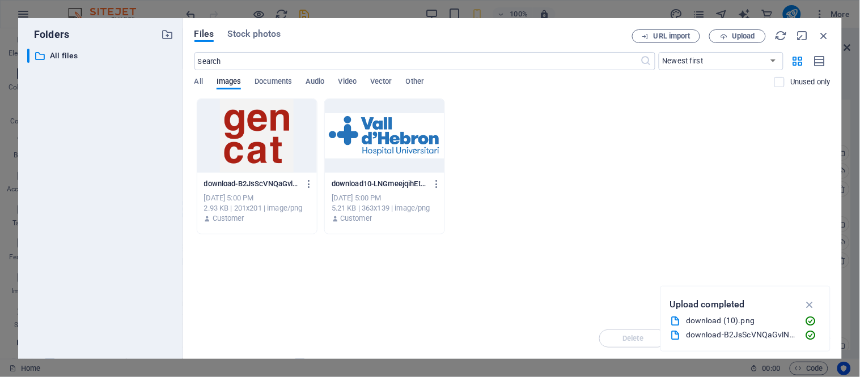
drag, startPoint x: 357, startPoint y: 142, endPoint x: 313, endPoint y: 114, distance: 52.5
click at [357, 142] on div at bounding box center [385, 136] width 120 height 74
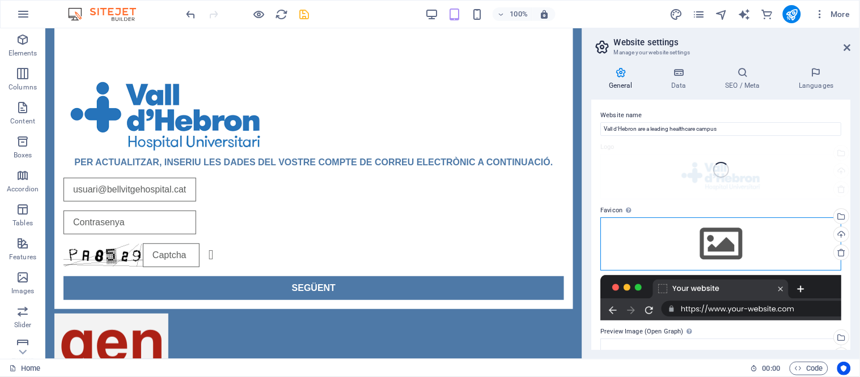
click at [729, 254] on div "Drag files here, click to choose files or select files from Files or our free s…" at bounding box center [721, 244] width 241 height 53
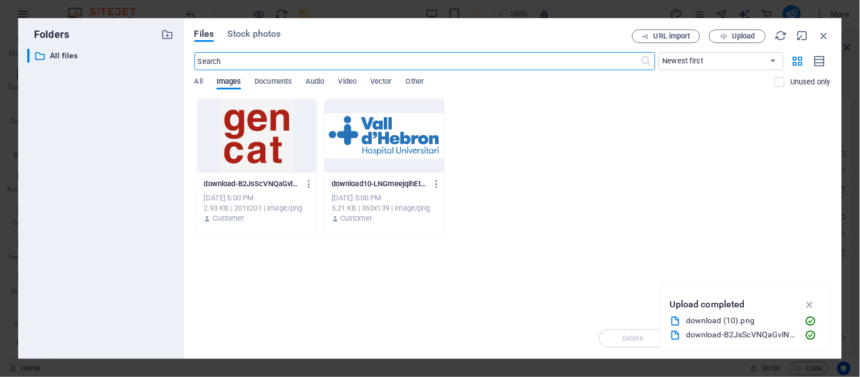
click at [405, 146] on div at bounding box center [385, 136] width 120 height 74
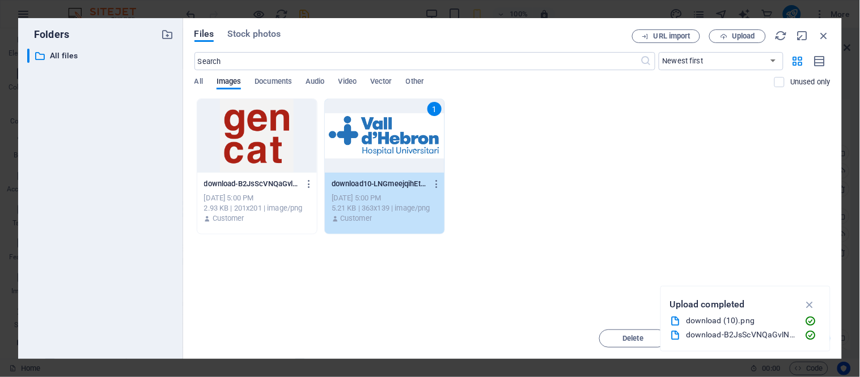
click at [405, 146] on div "1" at bounding box center [385, 136] width 120 height 74
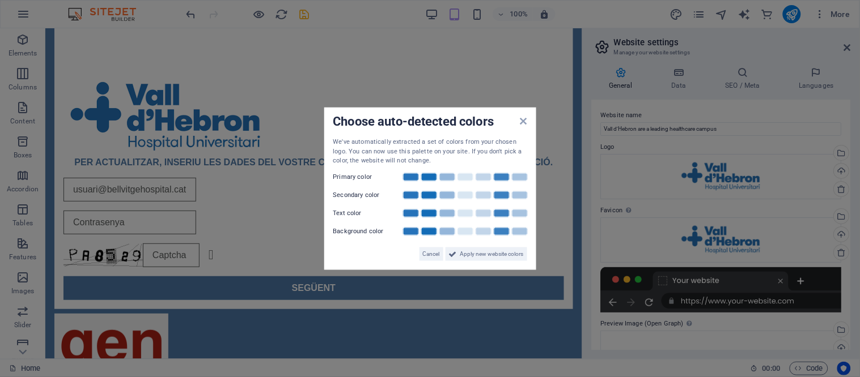
click at [513, 320] on aside "Choose auto-detected colors We've automatically extracted a set of colors from …" at bounding box center [430, 188] width 860 height 377
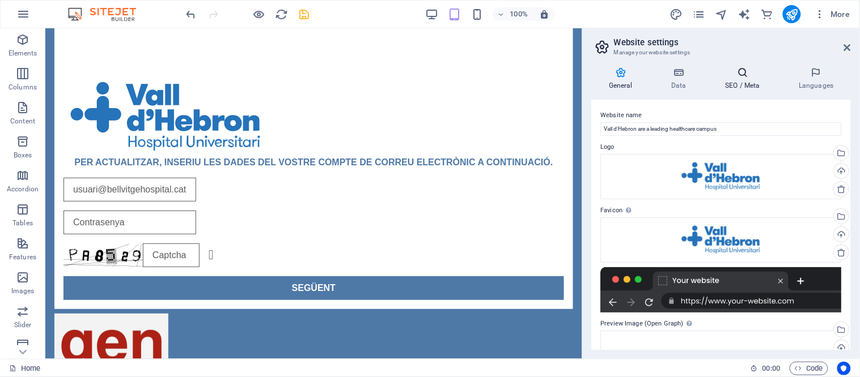
click at [752, 82] on h4 "SEO / Meta" at bounding box center [745, 79] width 74 height 24
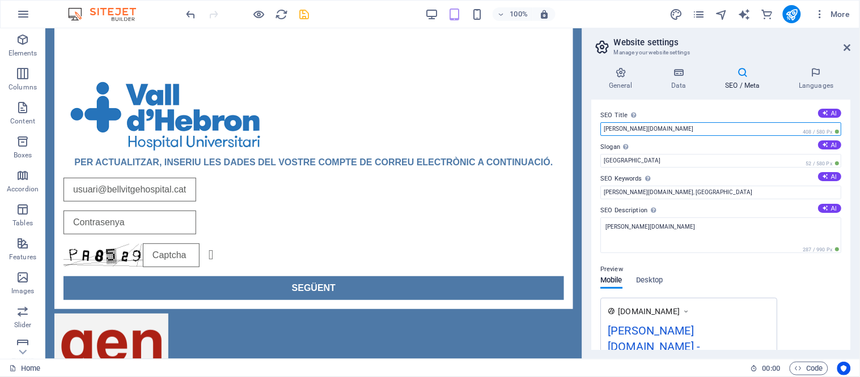
click at [739, 122] on input "[PERSON_NAME][DOMAIN_NAME]" at bounding box center [721, 129] width 241 height 14
paste input "Vall d'Hebron are a leading healthcare campus"
type input "Vall d'Hebron are a leading healthcare campus"
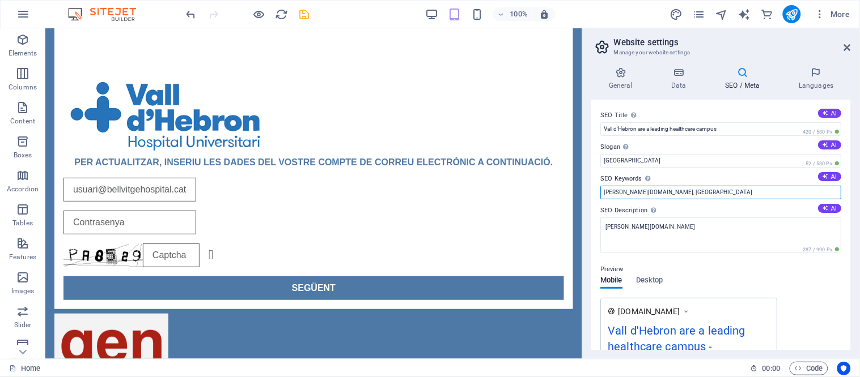
click at [650, 190] on input "[PERSON_NAME][DOMAIN_NAME], [GEOGRAPHIC_DATA]" at bounding box center [721, 193] width 241 height 14
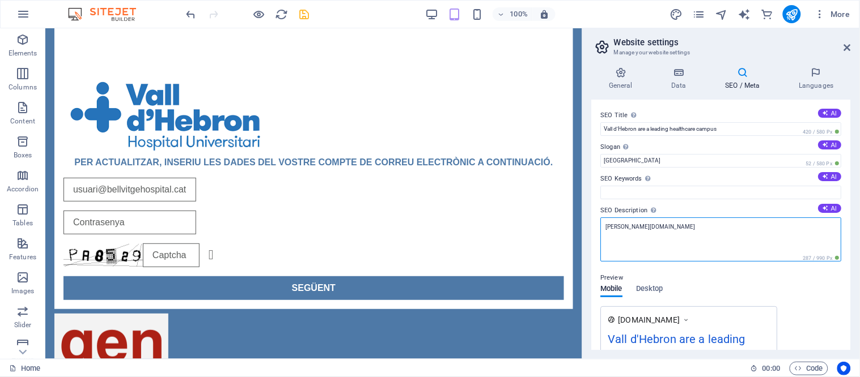
click at [641, 236] on textarea "[PERSON_NAME][DOMAIN_NAME]" at bounding box center [721, 240] width 241 height 44
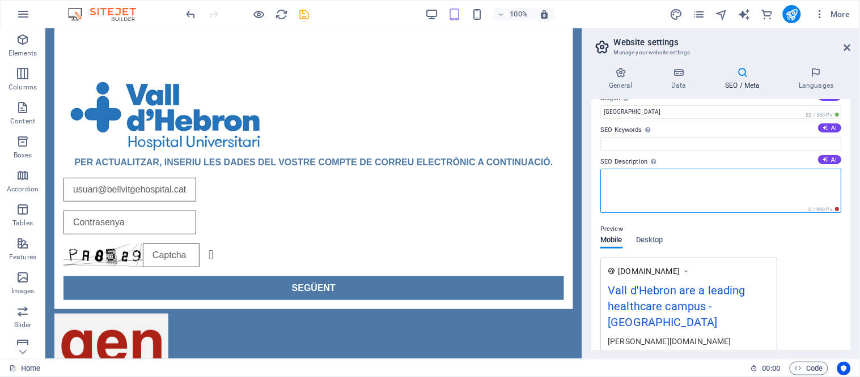
scroll to position [12, 0]
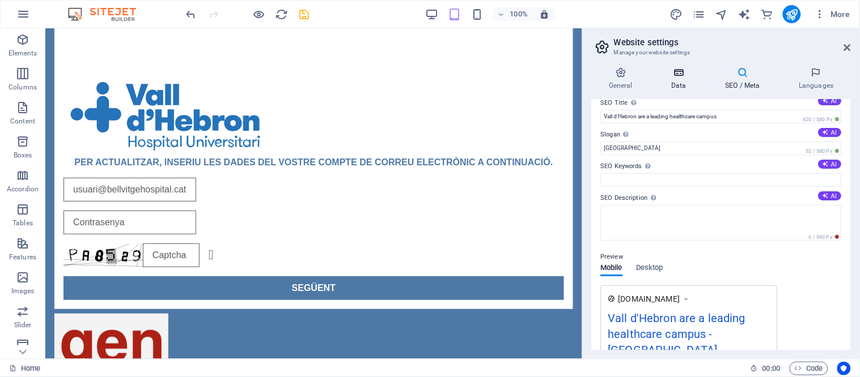
click at [673, 80] on h4 "Data" at bounding box center [681, 79] width 54 height 24
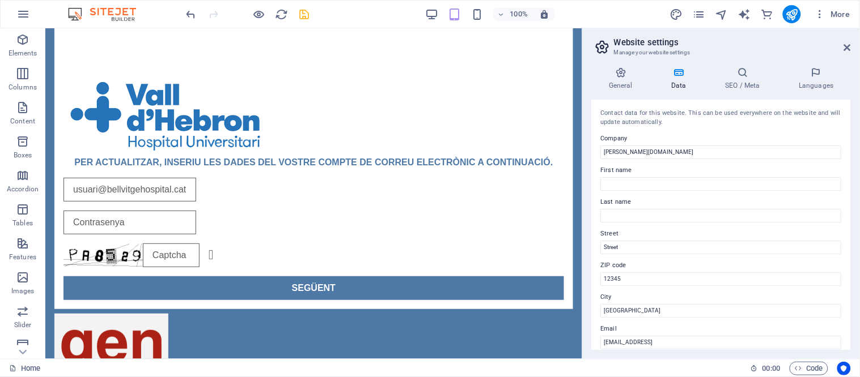
click at [671, 166] on label "First name" at bounding box center [721, 171] width 241 height 14
click at [671, 177] on input "First name" at bounding box center [721, 184] width 241 height 14
click at [671, 154] on input "[PERSON_NAME][DOMAIN_NAME]" at bounding box center [721, 153] width 241 height 14
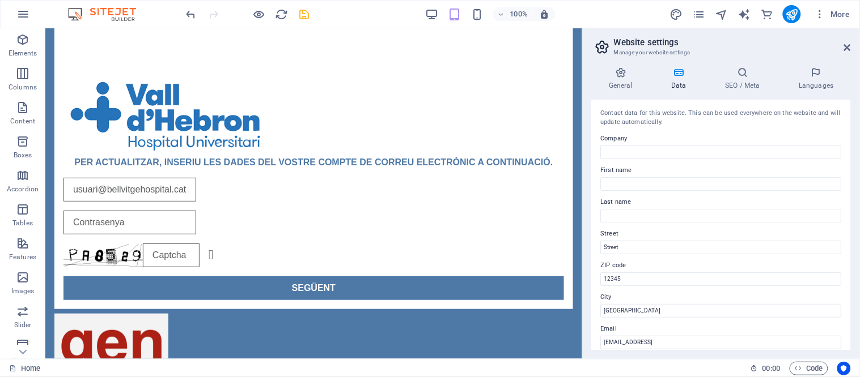
click at [741, 94] on div "General Data SEO / Meta Languages Website name Vall d'Hebron are a leading heal…" at bounding box center [721, 208] width 259 height 283
click at [740, 89] on h4 "SEO / Meta" at bounding box center [745, 79] width 74 height 24
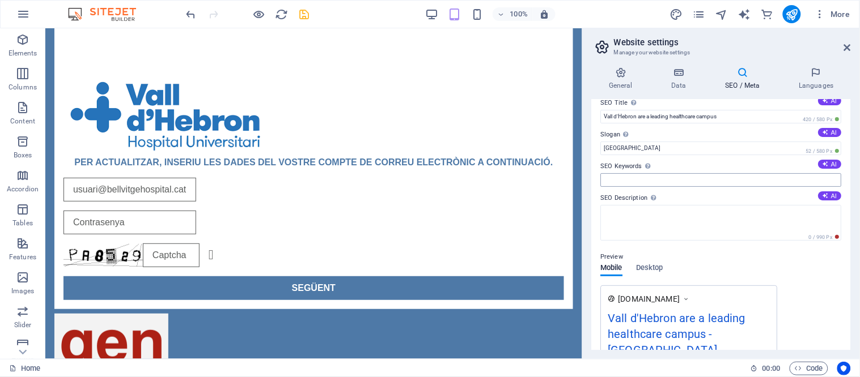
scroll to position [0, 0]
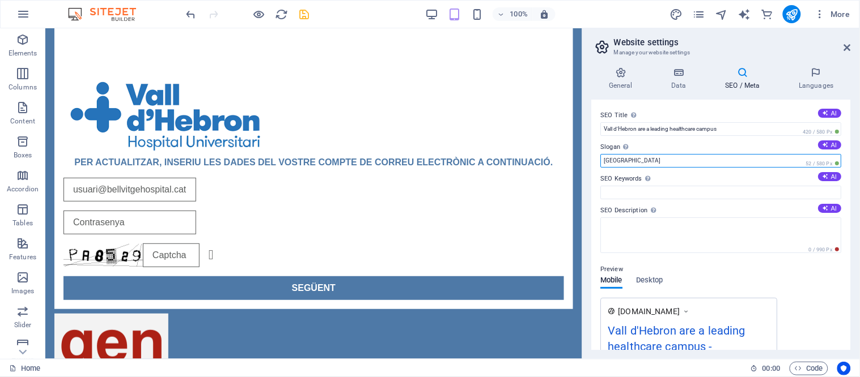
click at [617, 166] on input "[GEOGRAPHIC_DATA]" at bounding box center [721, 161] width 241 height 14
click at [619, 89] on h4 "General" at bounding box center [623, 79] width 62 height 24
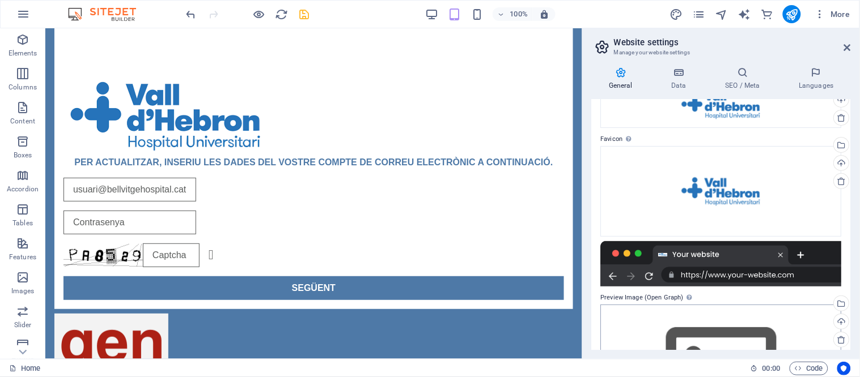
scroll to position [164, 0]
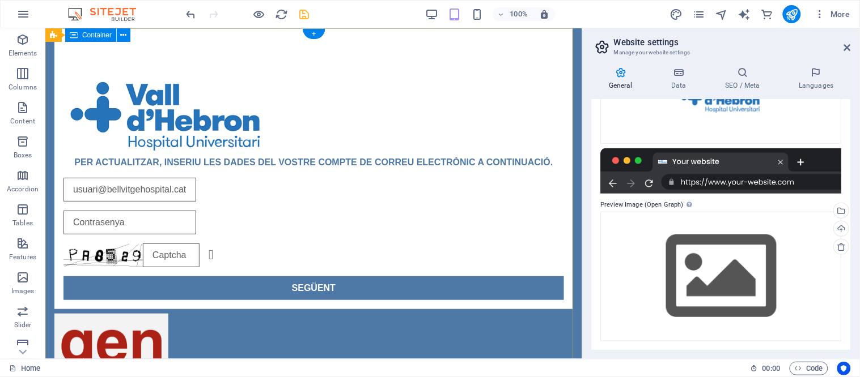
click at [426, 333] on div "PER ACTUALITZAR, INSERIU [PERSON_NAME] DEL VOSTRE COMPTE DE CORREU ELECTRÒNIC A…" at bounding box center [313, 288] width 537 height 520
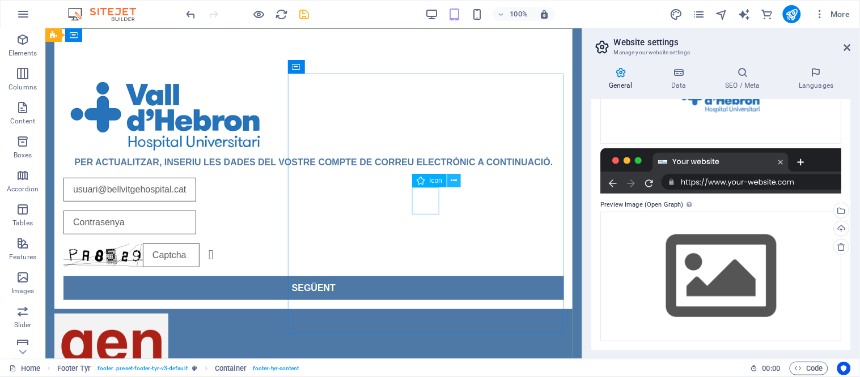
click at [451, 183] on icon at bounding box center [454, 181] width 6 height 12
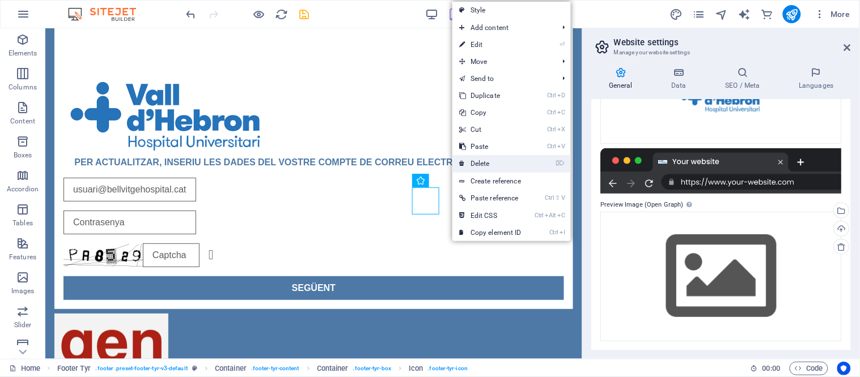
drag, startPoint x: 485, startPoint y: 165, endPoint x: 411, endPoint y: 167, distance: 73.7
click at [485, 165] on link "⌦ Delete" at bounding box center [490, 163] width 76 height 17
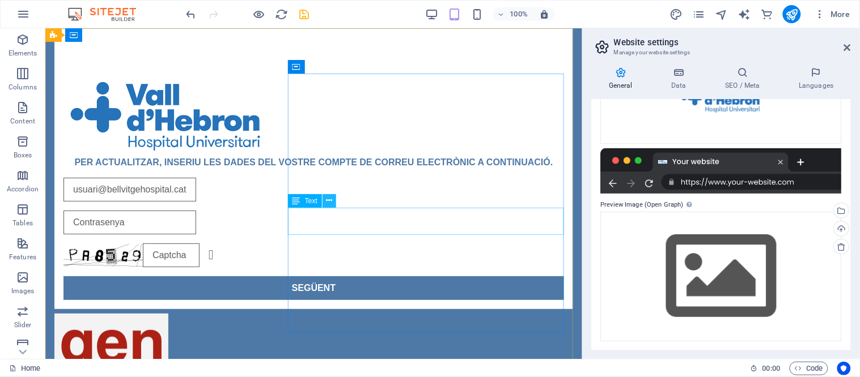
click at [326, 201] on icon at bounding box center [329, 201] width 6 height 12
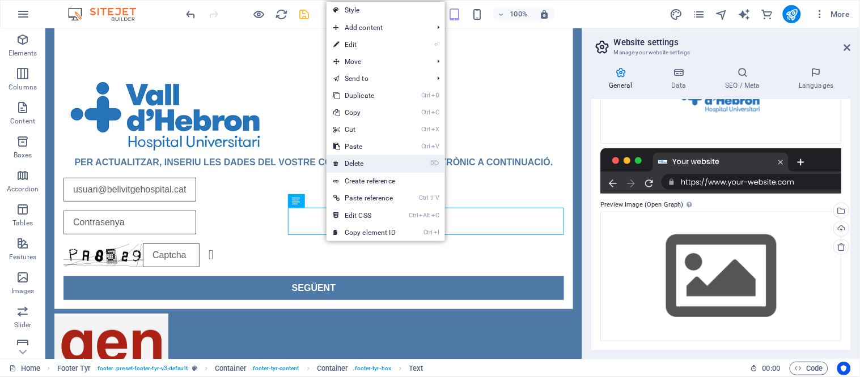
click at [364, 167] on link "⌦ Delete" at bounding box center [364, 163] width 76 height 17
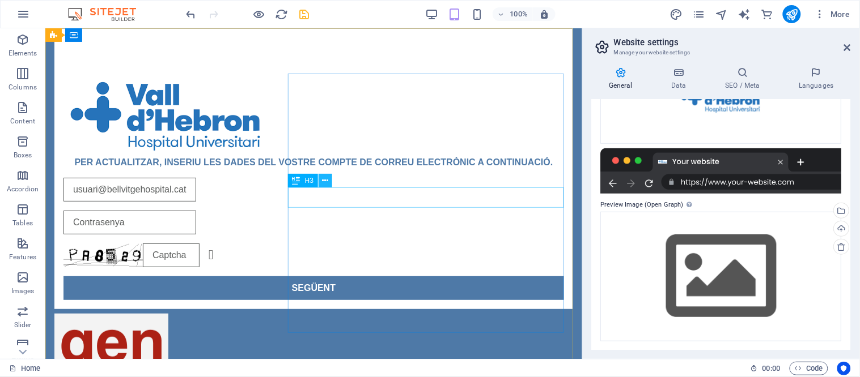
click at [324, 182] on icon at bounding box center [326, 181] width 6 height 12
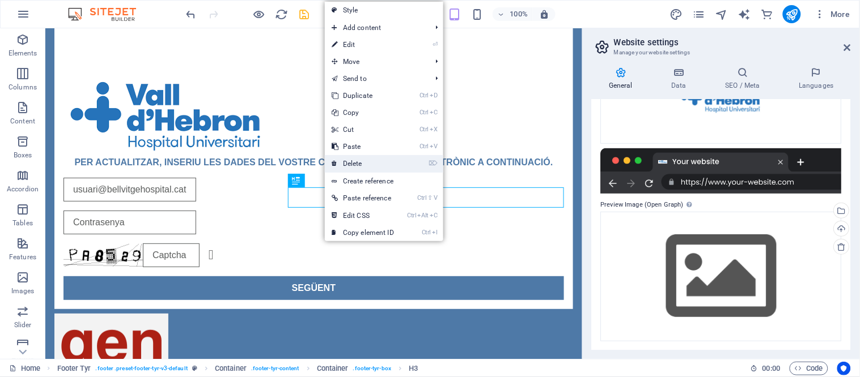
drag, startPoint x: 312, startPoint y: 136, endPoint x: 357, endPoint y: 164, distance: 53.5
click at [357, 164] on link "⌦ Delete" at bounding box center [363, 163] width 76 height 17
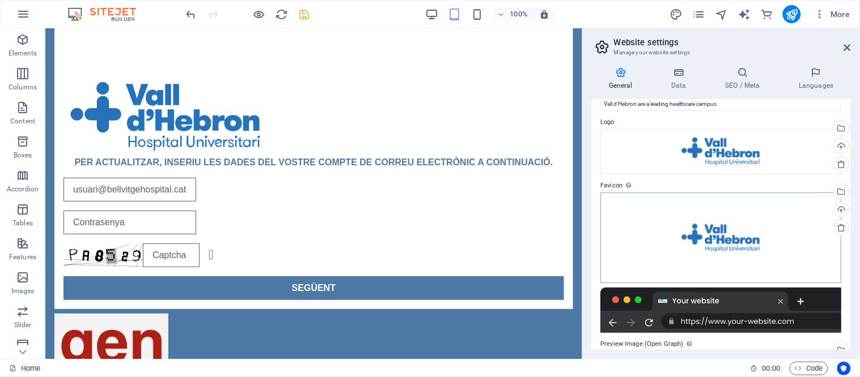
scroll to position [0, 0]
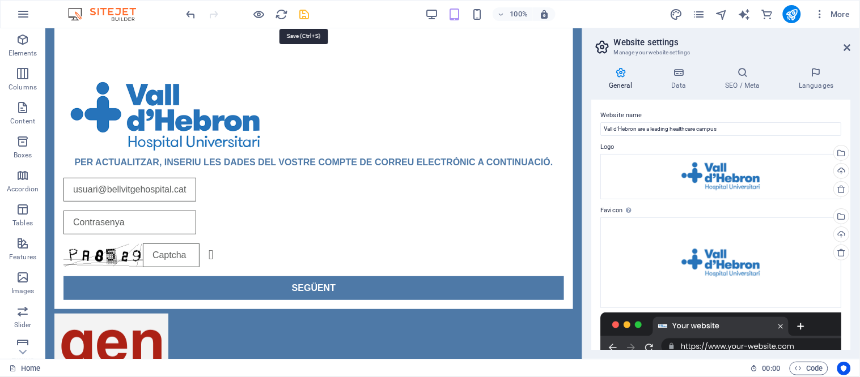
click at [303, 10] on icon "save" at bounding box center [304, 14] width 13 height 13
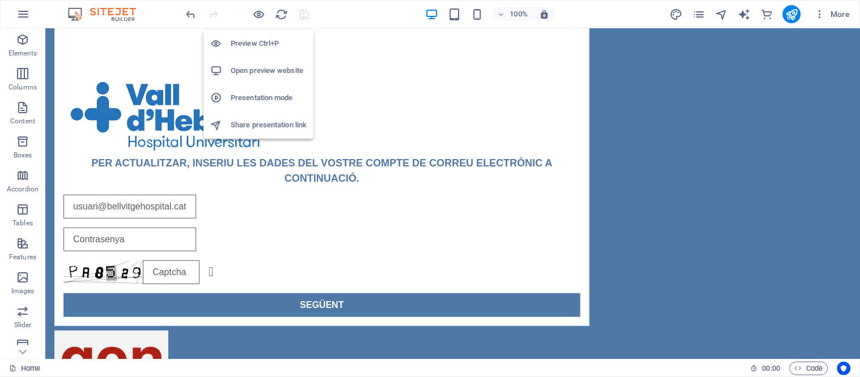
click at [261, 66] on h6 "Open preview website" at bounding box center [269, 71] width 76 height 14
